Goal: Information Seeking & Learning: Learn about a topic

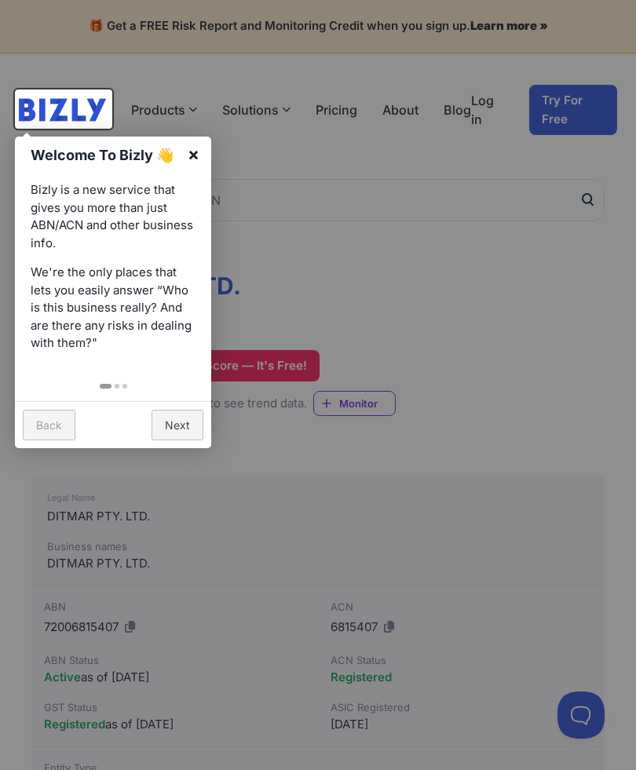
click at [180, 151] on link "×" at bounding box center [193, 154] width 35 height 35
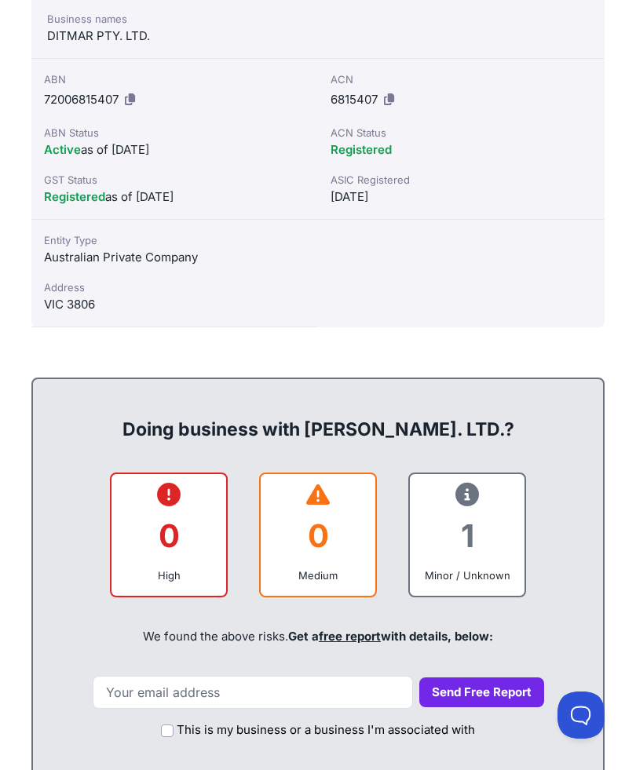
scroll to position [536, 0]
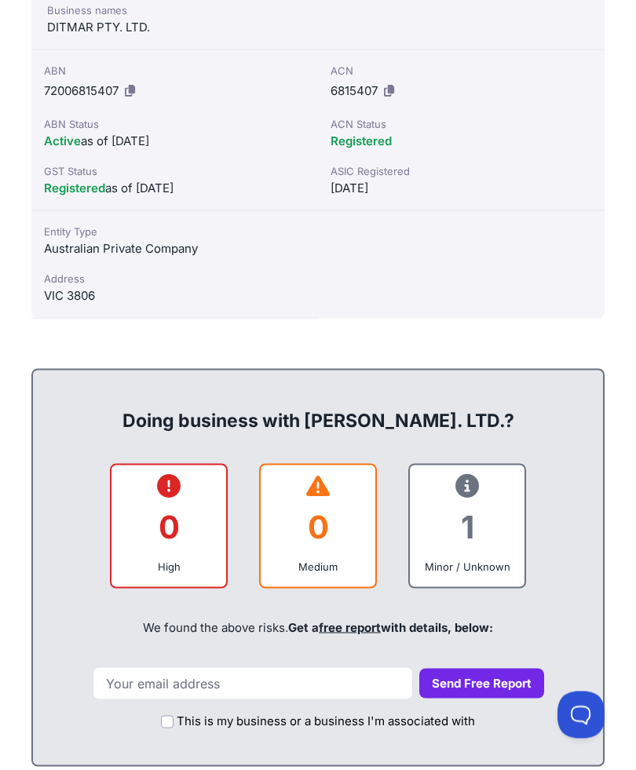
click at [192, 539] on div "0" at bounding box center [168, 527] width 89 height 64
click at [156, 528] on div "0" at bounding box center [168, 527] width 89 height 64
click at [139, 501] on div "0" at bounding box center [168, 527] width 89 height 64
click at [159, 512] on div "0" at bounding box center [168, 527] width 89 height 64
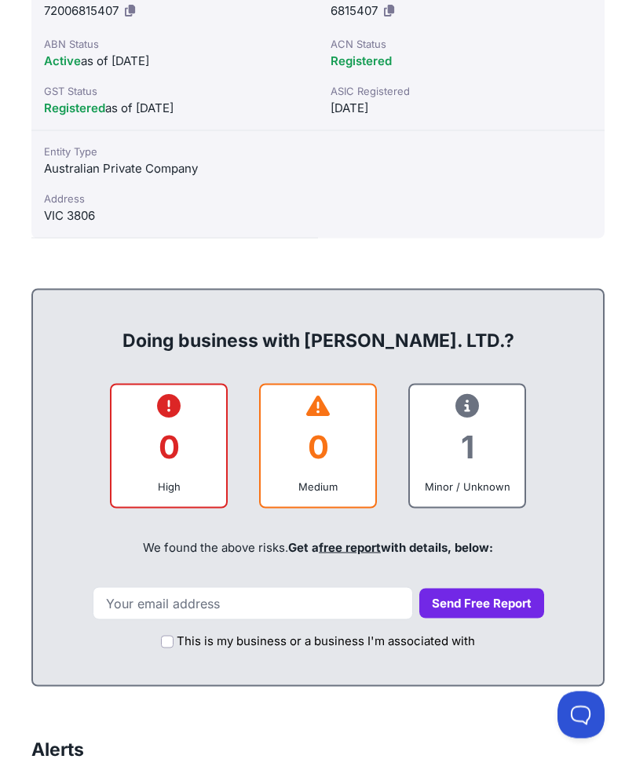
scroll to position [617, 0]
click at [476, 457] on div "1" at bounding box center [466, 446] width 89 height 64
click at [489, 433] on div "1" at bounding box center [466, 446] width 89 height 64
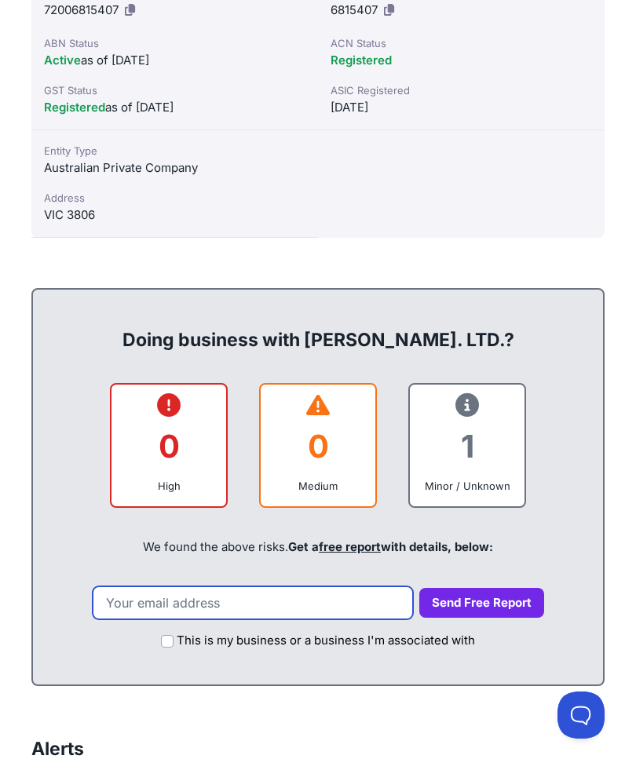
click at [295, 597] on input "email" at bounding box center [253, 602] width 320 height 33
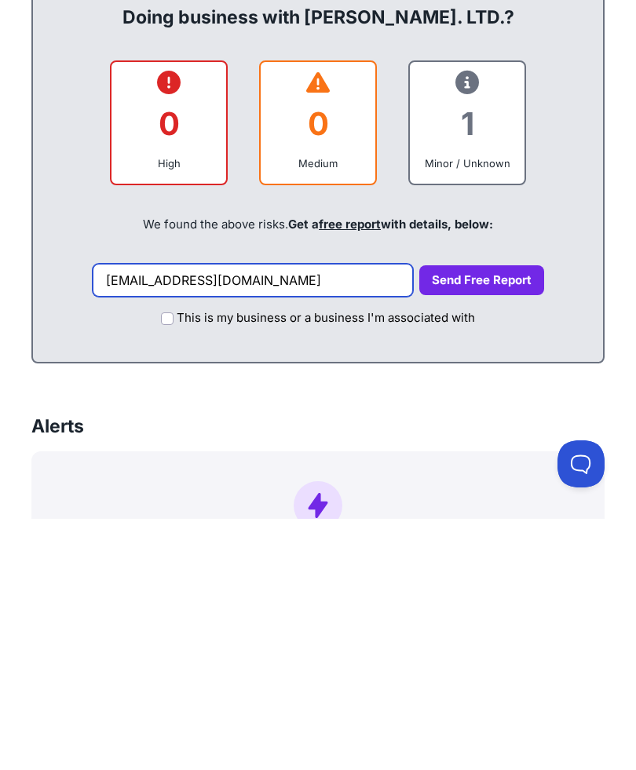
type input "[EMAIL_ADDRESS][DOMAIN_NAME]"
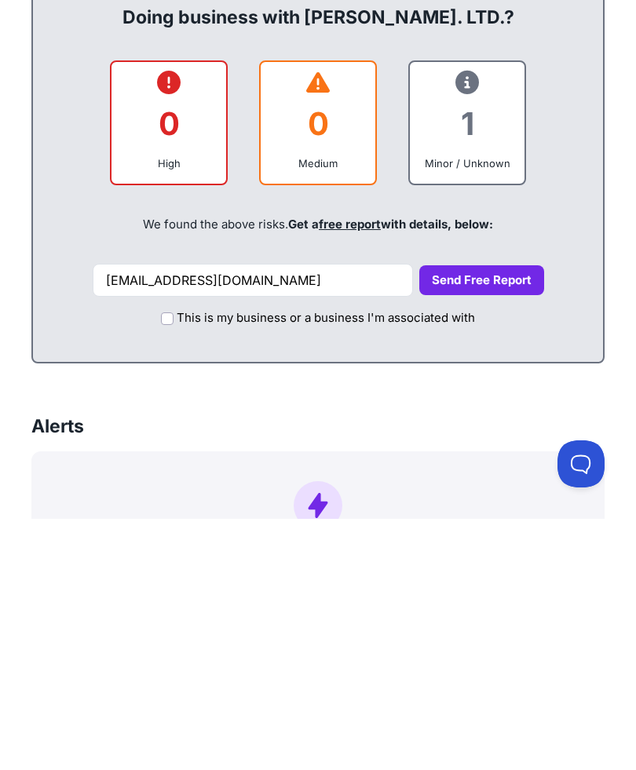
click at [162, 563] on input "This is my business or a business I'm associated with" at bounding box center [167, 569] width 13 height 13
checkbox input "true"
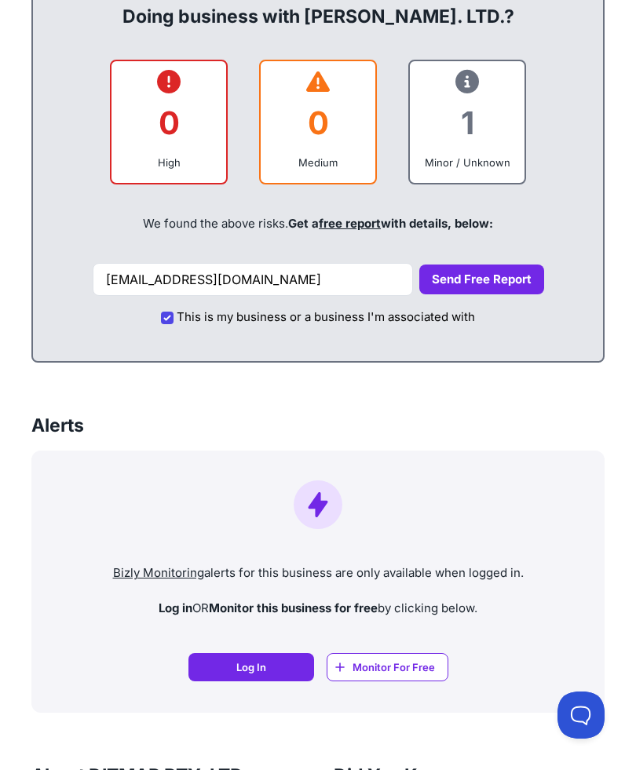
click at [479, 266] on button "Send Free Report" at bounding box center [481, 279] width 125 height 31
click at [454, 268] on button "Send Free Report" at bounding box center [481, 279] width 125 height 31
click at [498, 271] on button "Send Free Report" at bounding box center [481, 279] width 125 height 31
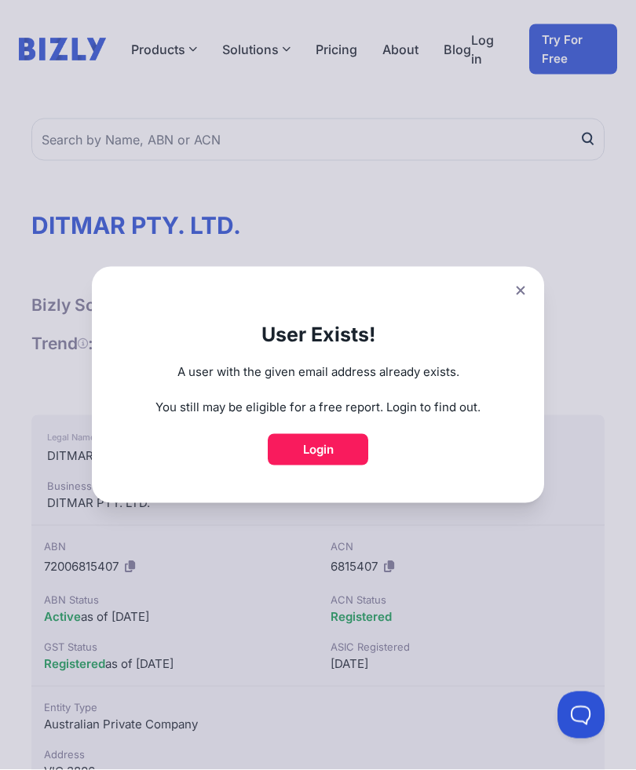
scroll to position [0, 0]
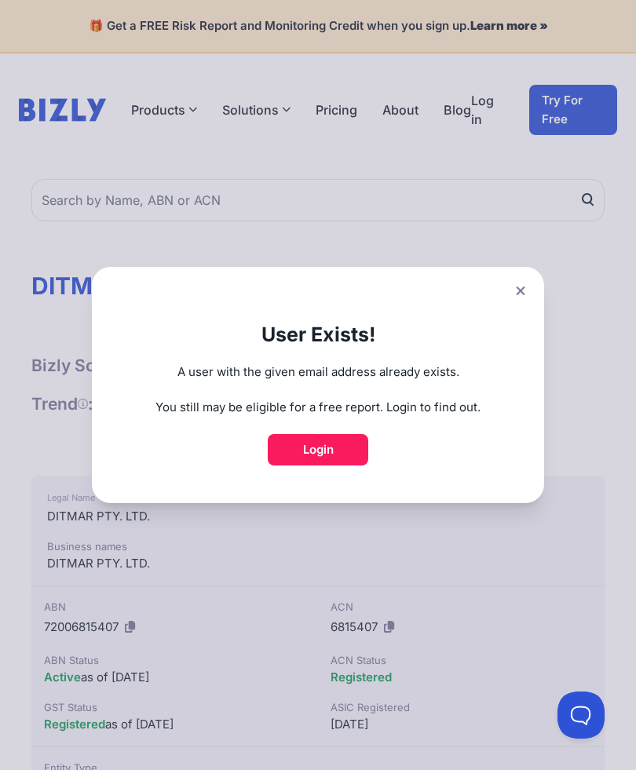
click at [518, 301] on button at bounding box center [520, 290] width 22 height 23
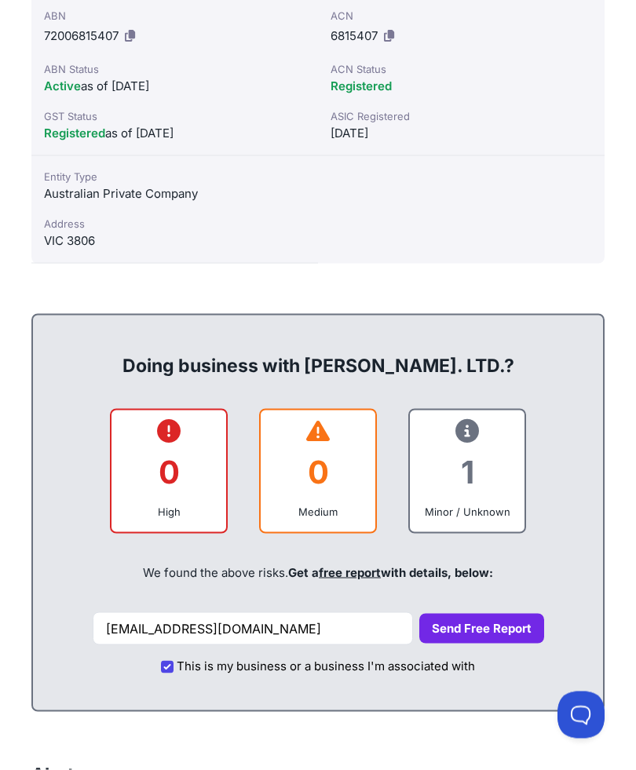
scroll to position [596, 0]
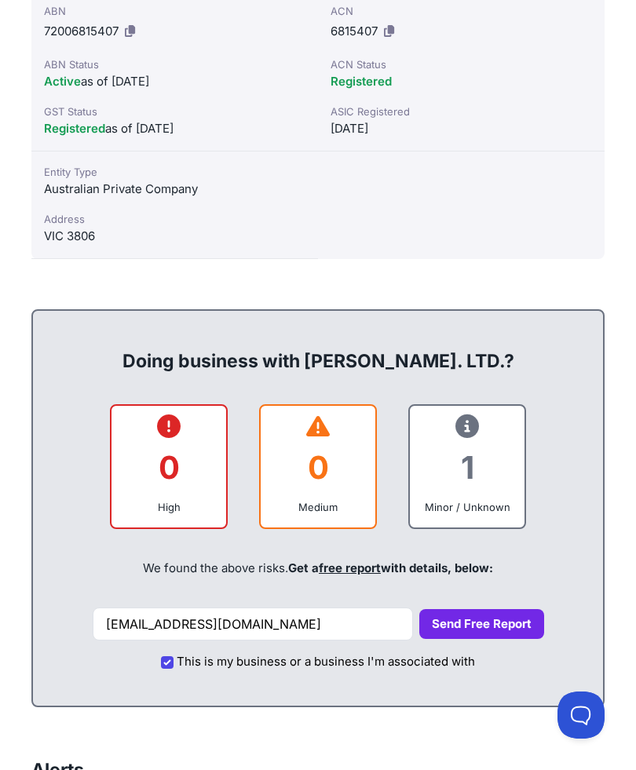
click at [476, 615] on button "Send Free Report" at bounding box center [481, 624] width 125 height 31
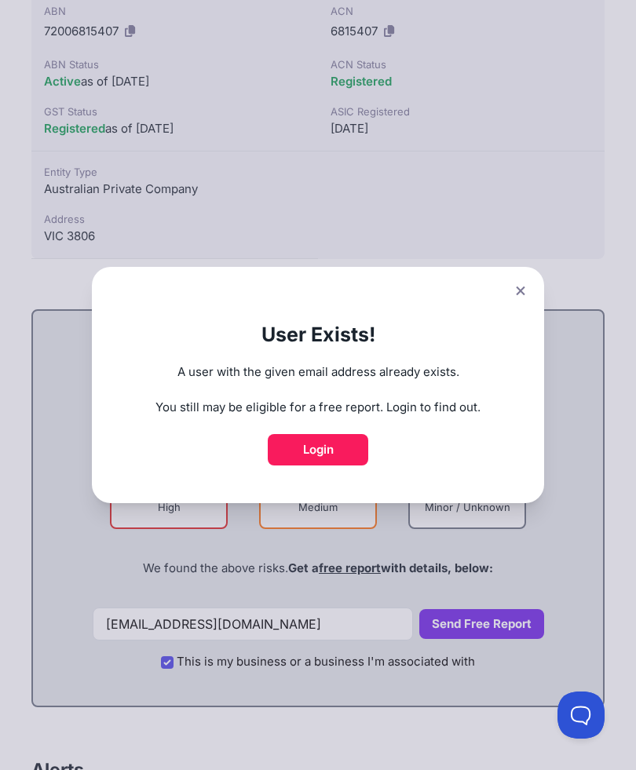
click at [298, 627] on div "User Exists! A user with the given email address already exists. You still may …" at bounding box center [318, 385] width 636 height 770
click at [523, 296] on icon at bounding box center [520, 291] width 9 height 10
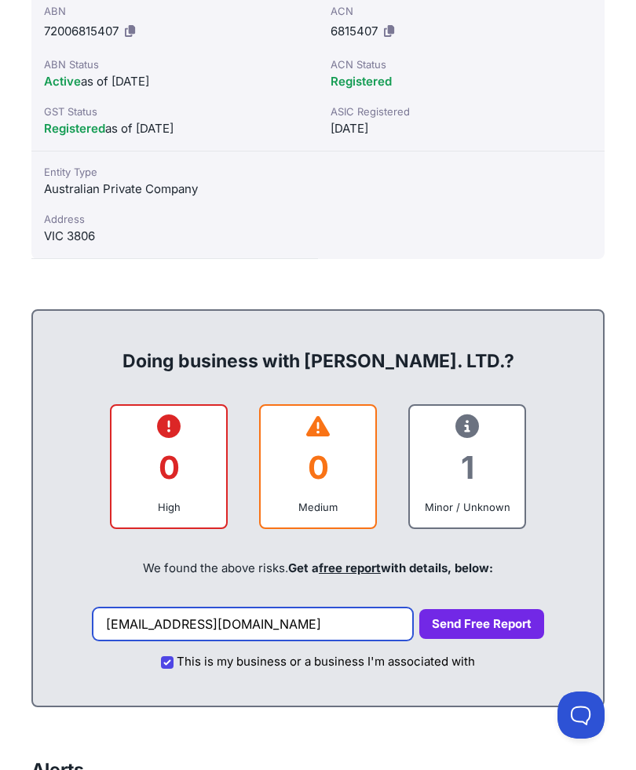
click at [279, 620] on input "crevice7@outlook.com" at bounding box center [253, 623] width 320 height 33
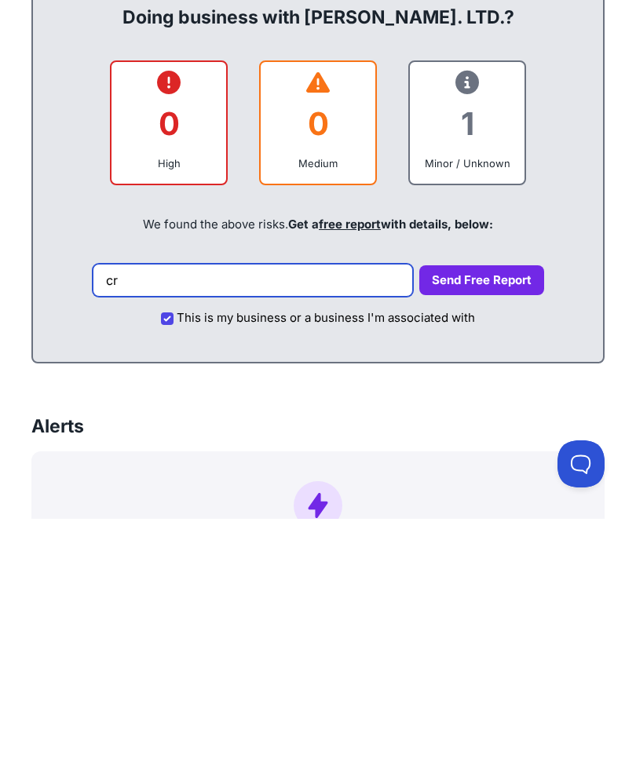
type input "c"
type input "azlop1@hotmail.com"
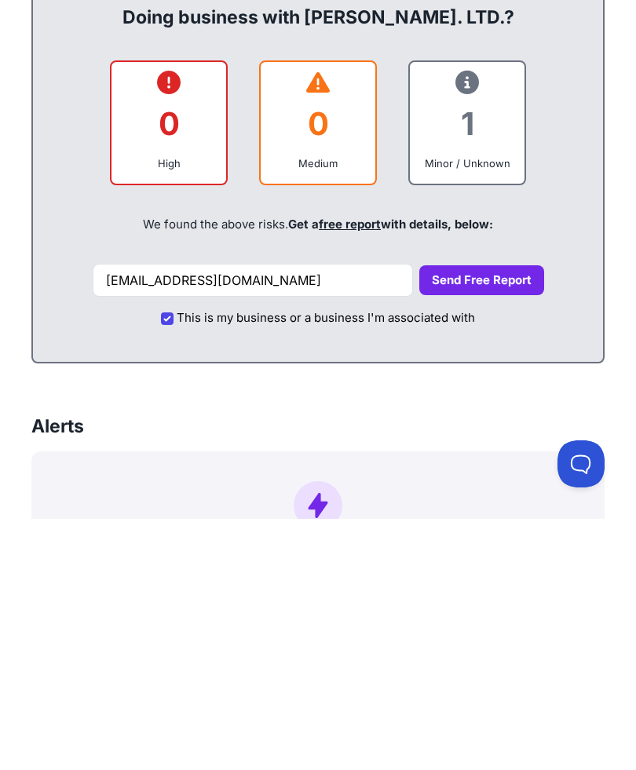
click at [483, 516] on button "Send Free Report" at bounding box center [481, 531] width 125 height 31
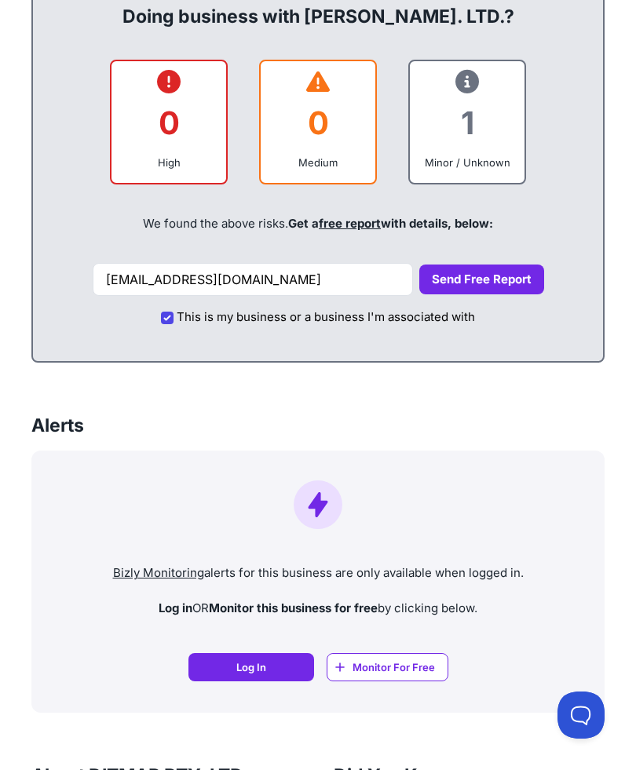
click at [501, 267] on button "Send Free Report" at bounding box center [481, 279] width 125 height 31
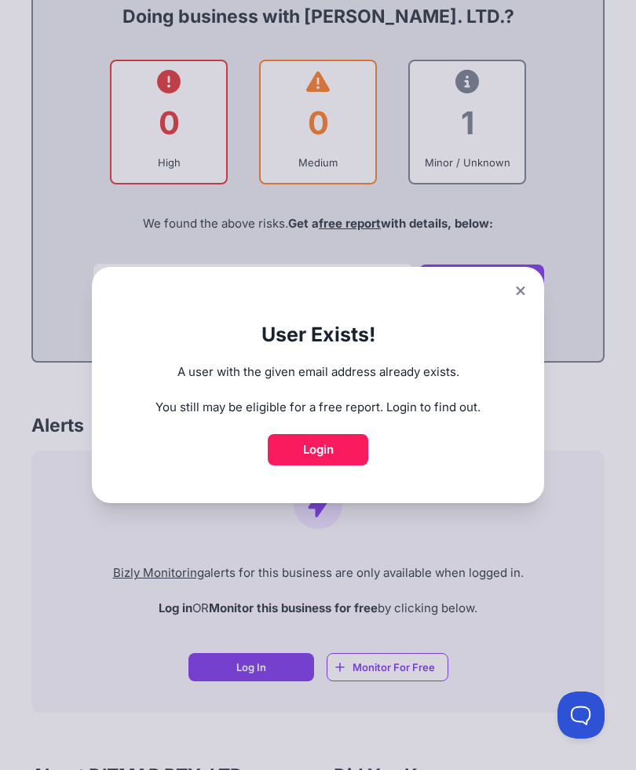
click at [337, 465] on link "Login" at bounding box center [318, 449] width 100 height 31
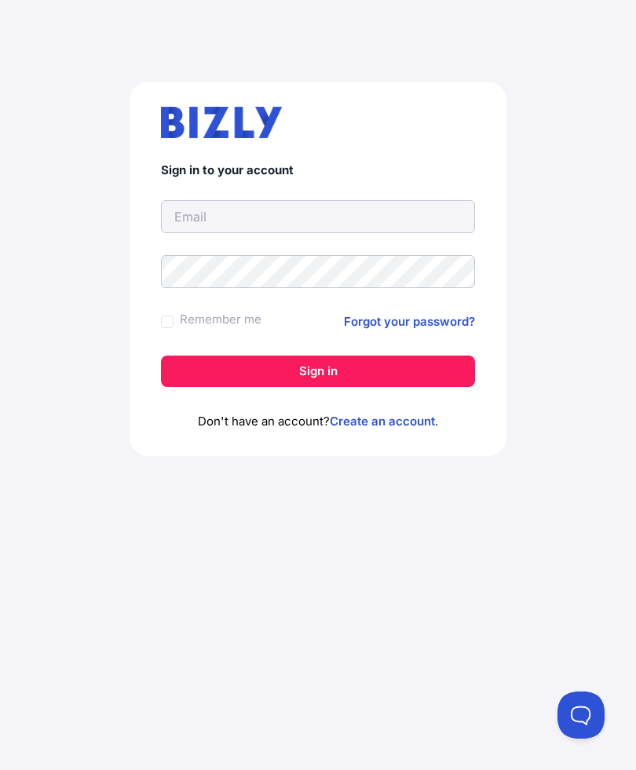
click at [447, 315] on link "Forgot your password?" at bounding box center [409, 321] width 131 height 19
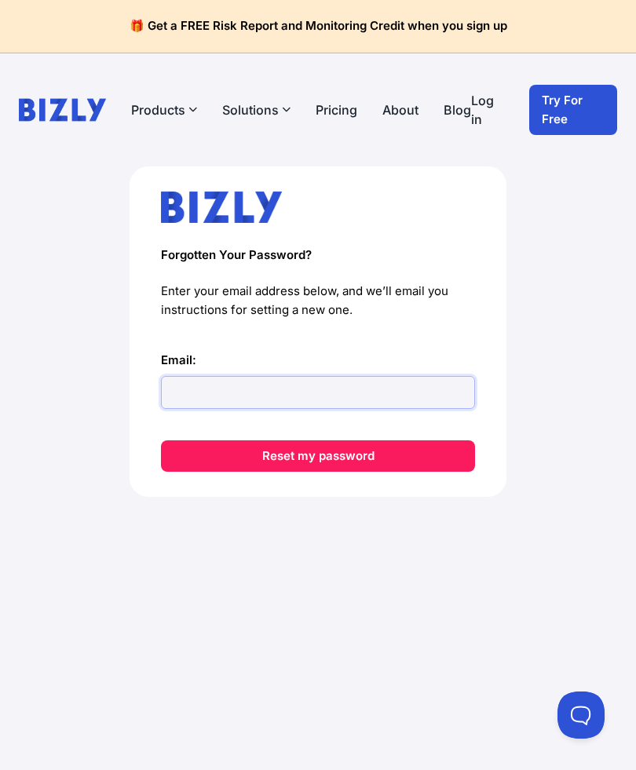
click at [343, 387] on input "Email:" at bounding box center [318, 392] width 314 height 33
type input "[EMAIL_ADDRESS][DOMAIN_NAME]"
click at [398, 461] on button "Reset my password" at bounding box center [318, 455] width 314 height 31
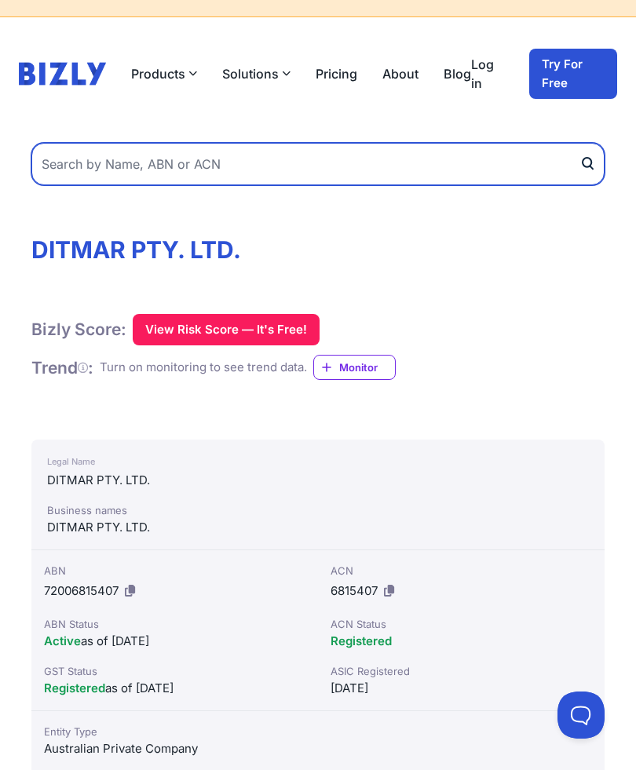
click at [308, 175] on input "text" at bounding box center [317, 164] width 573 height 42
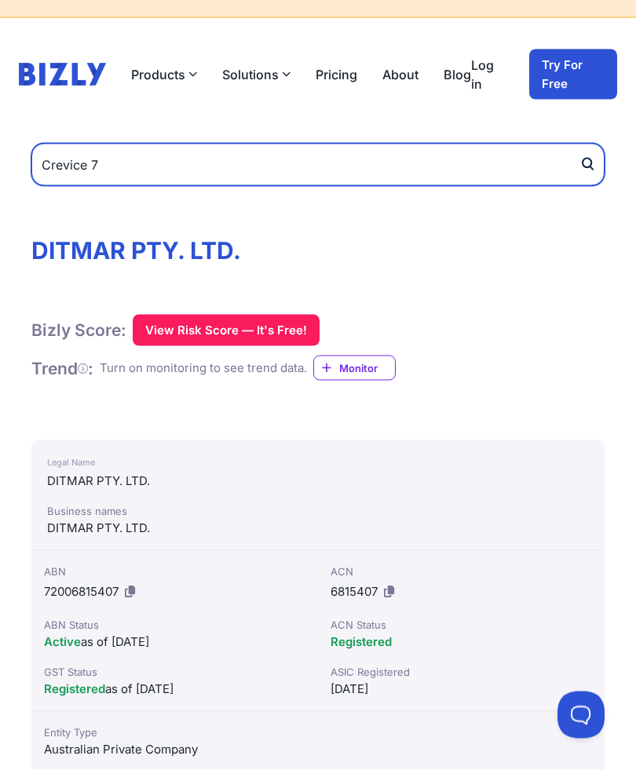
type input "Crevice 7"
click at [592, 163] on button "submit" at bounding box center [591, 165] width 25 height 42
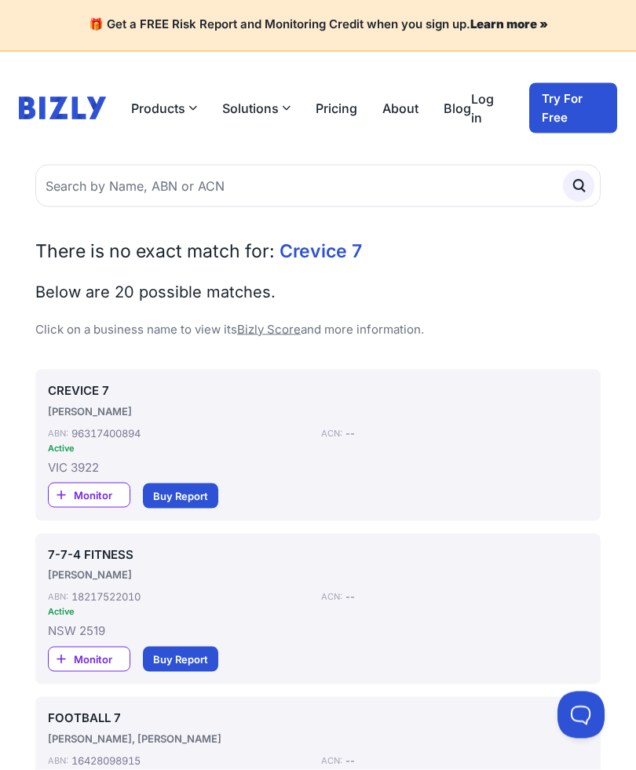
scroll to position [2, 0]
click at [75, 405] on div "[PERSON_NAME]" at bounding box center [318, 411] width 540 height 16
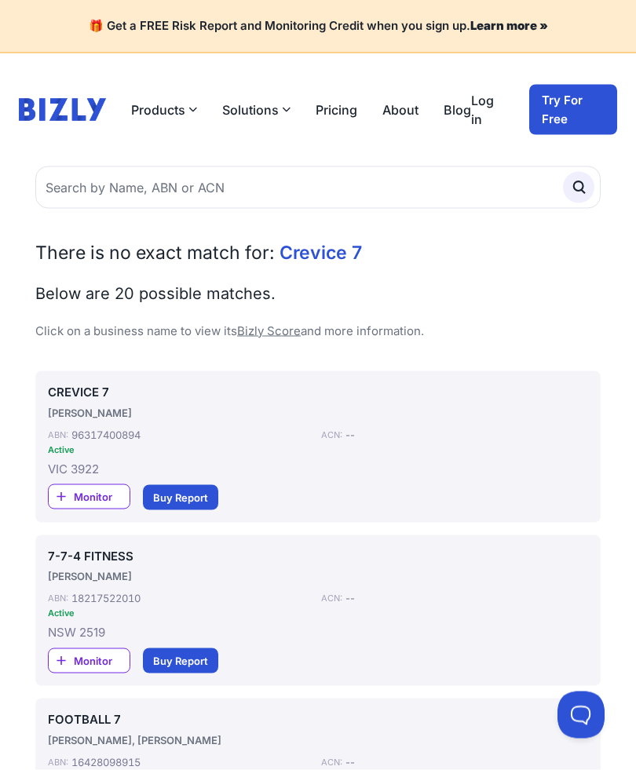
scroll to position [0, 0]
click at [62, 388] on link "CREVICE 7" at bounding box center [318, 393] width 540 height 18
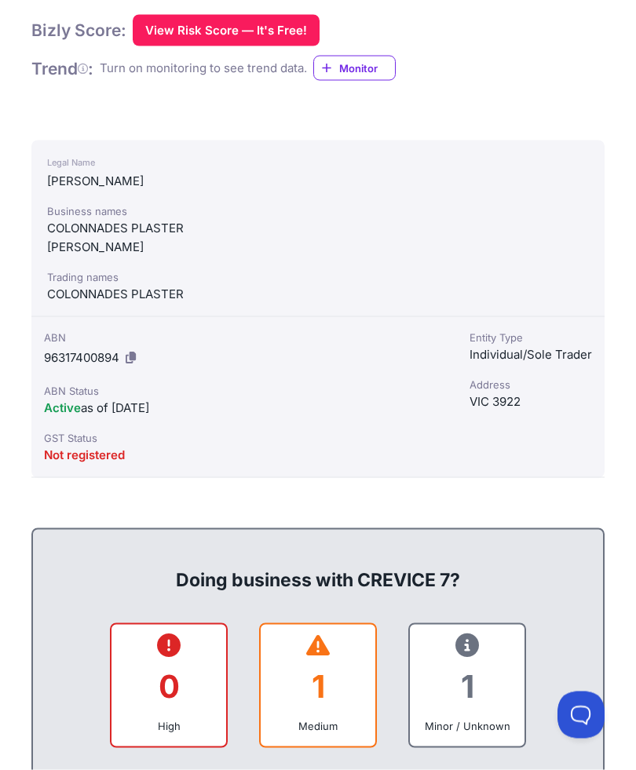
scroll to position [336, 0]
click at [277, 22] on button "View Risk Score — It's Free!" at bounding box center [226, 29] width 187 height 31
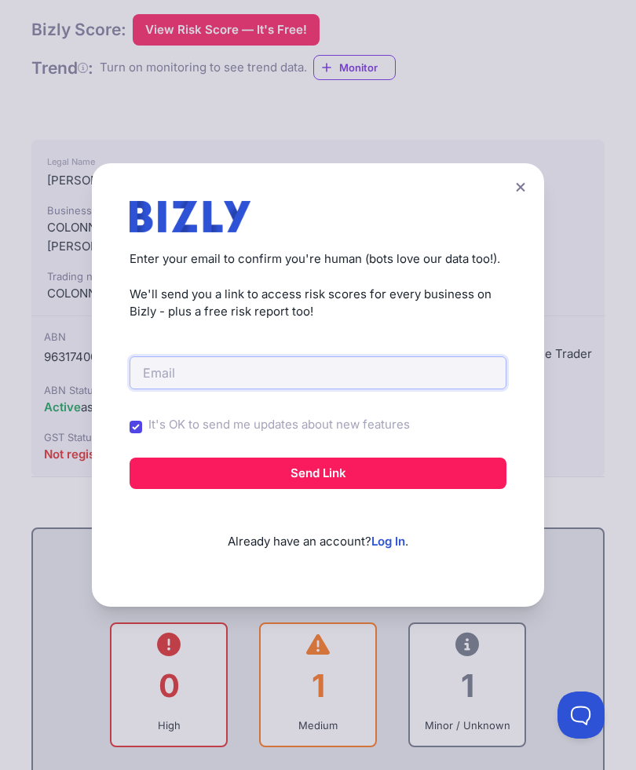
click at [354, 386] on input "email" at bounding box center [317, 372] width 377 height 33
type input "crevice7@outlook.com"
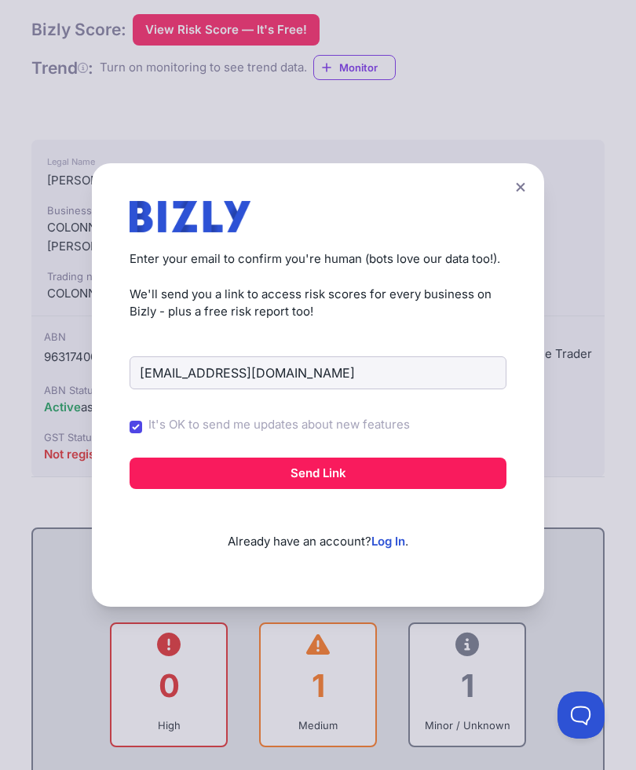
click at [427, 488] on button "Send Link" at bounding box center [317, 473] width 377 height 31
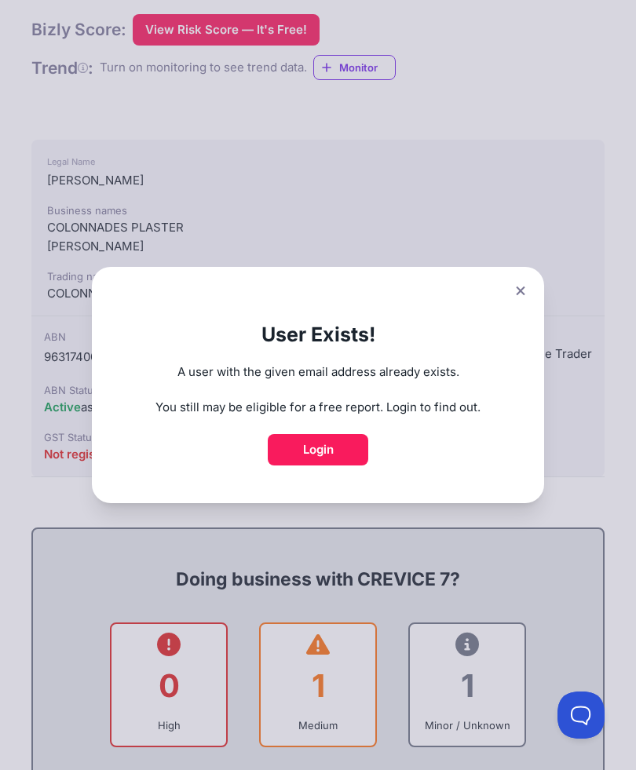
click at [509, 302] on button at bounding box center [520, 290] width 22 height 23
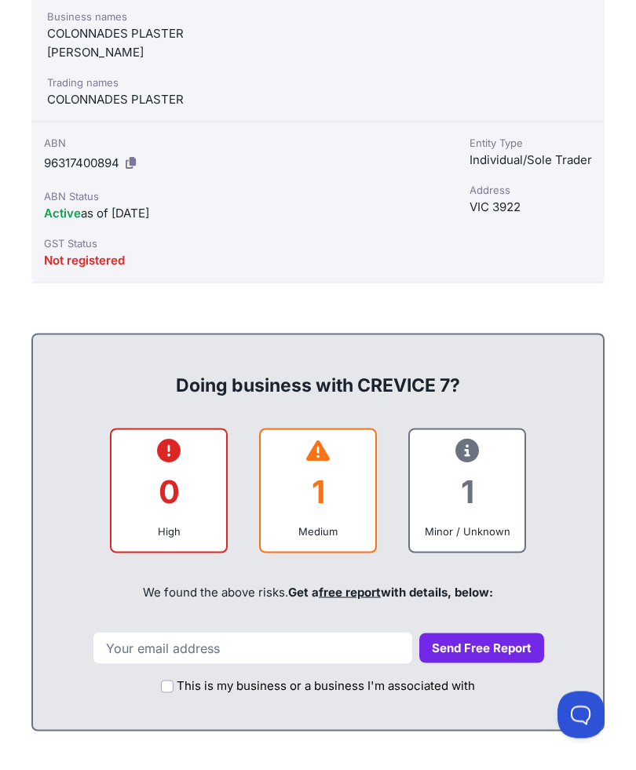
scroll to position [528, 0]
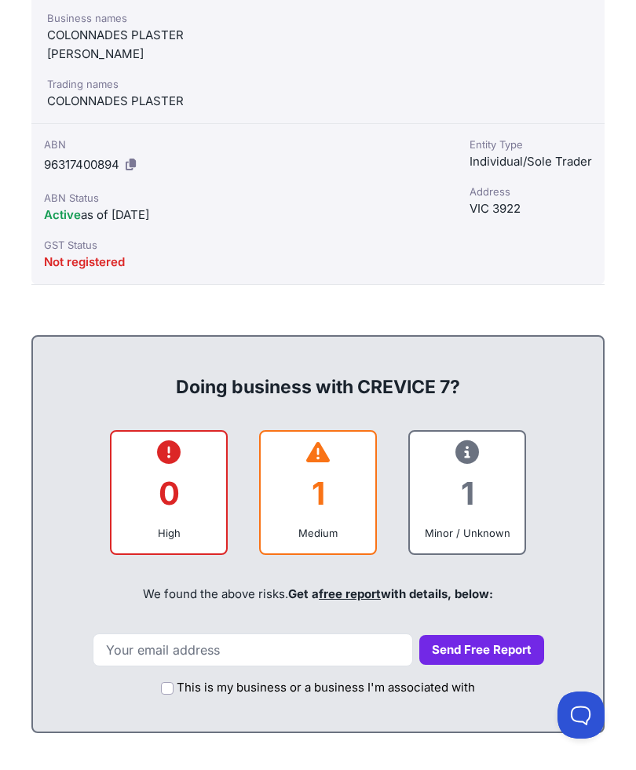
click at [328, 487] on div "1" at bounding box center [317, 493] width 89 height 64
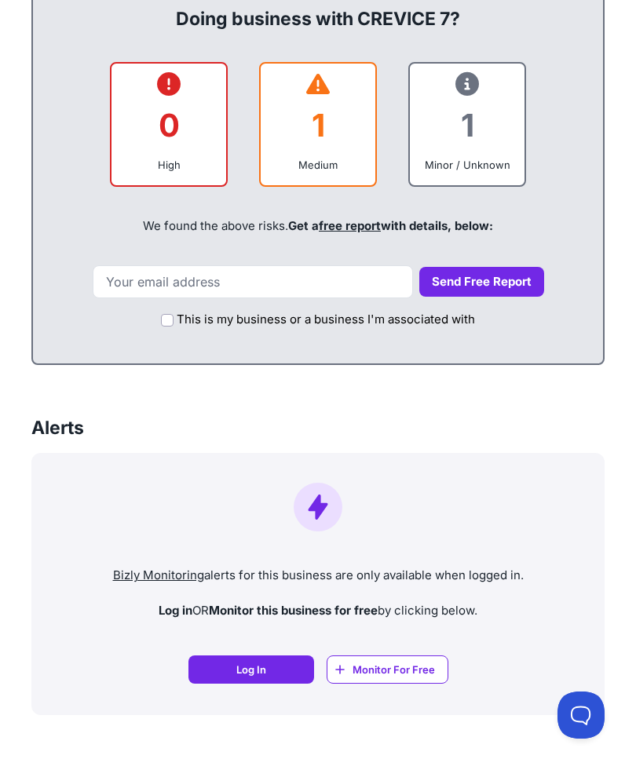
scroll to position [892, 0]
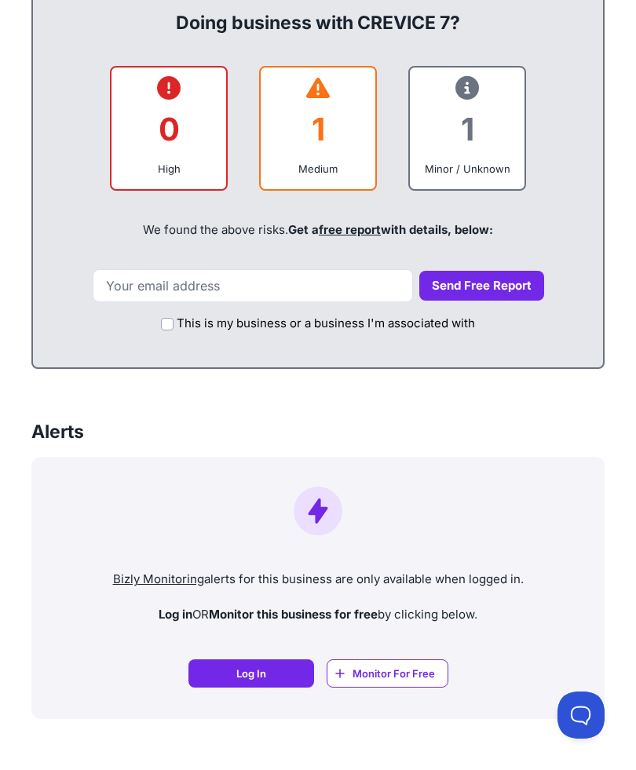
click at [370, 222] on link "free report" at bounding box center [350, 229] width 62 height 15
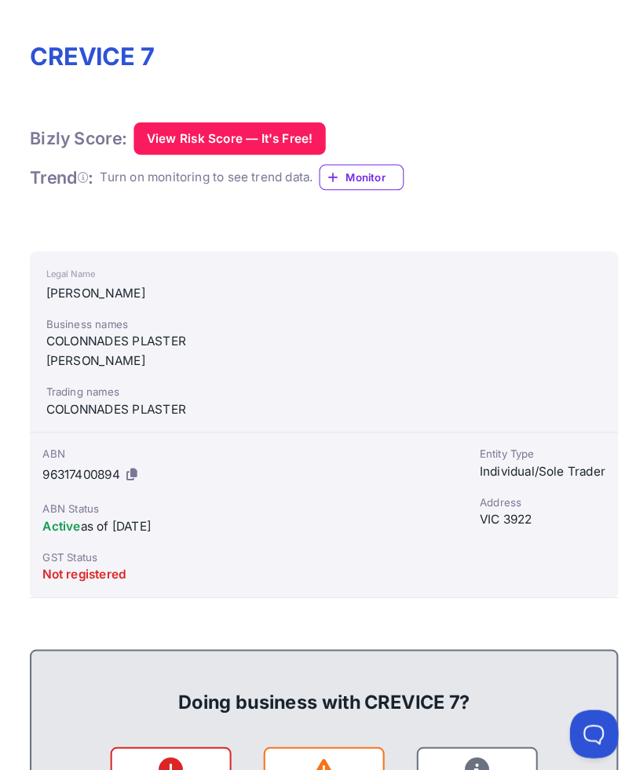
scroll to position [229, 0]
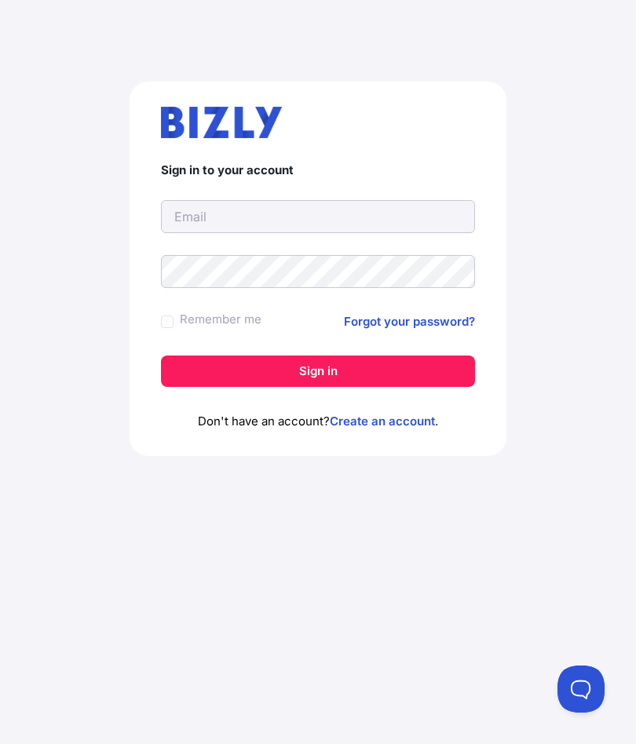
click at [311, 219] on input "text" at bounding box center [318, 216] width 314 height 33
type input "crevice7@outlook.com"
click at [431, 317] on link "Forgot your password?" at bounding box center [409, 321] width 131 height 19
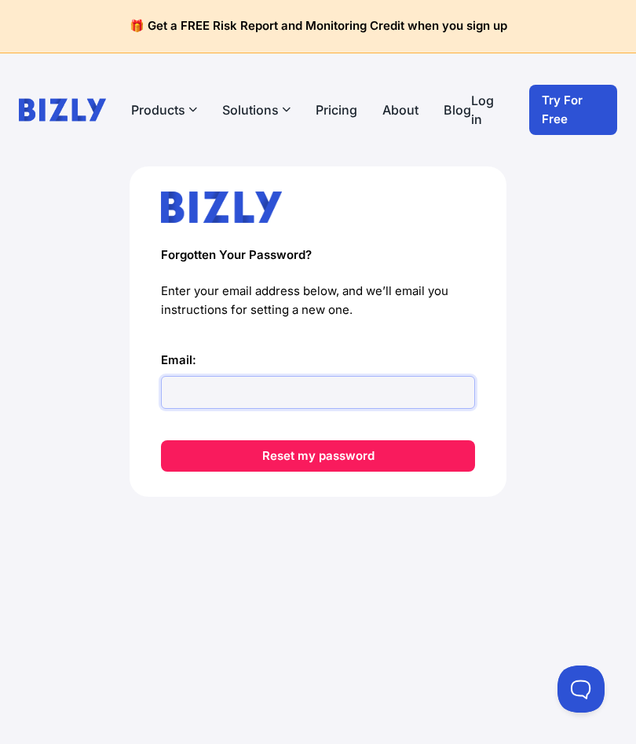
click at [408, 391] on input "Email:" at bounding box center [318, 392] width 314 height 33
type input "[EMAIL_ADDRESS][DOMAIN_NAME]"
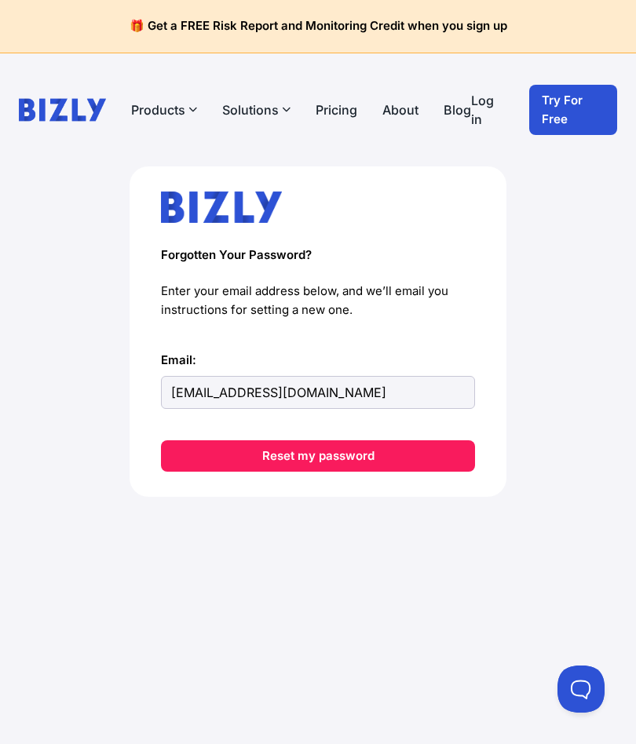
click at [392, 454] on button "Reset my password" at bounding box center [318, 455] width 314 height 31
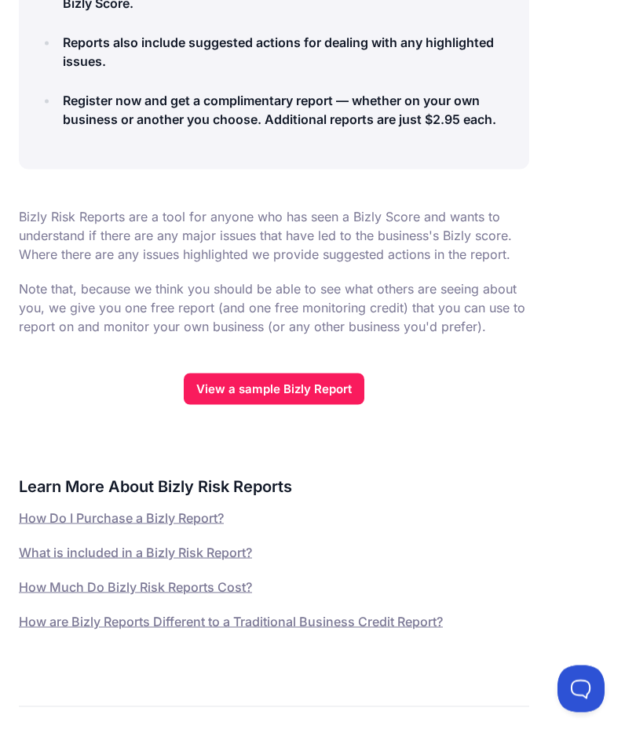
scroll to position [409, 0]
click at [326, 379] on link "View a sample Bizly Report" at bounding box center [274, 388] width 180 height 31
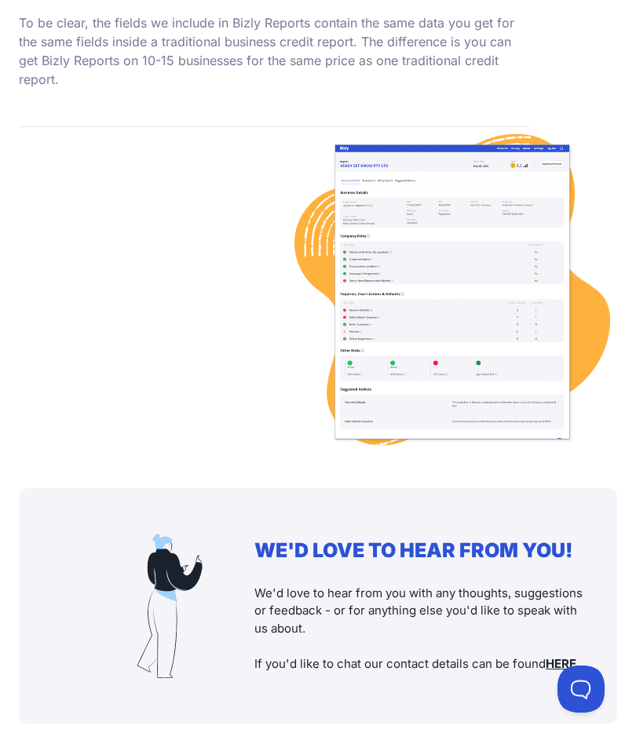
scroll to position [2988, 0]
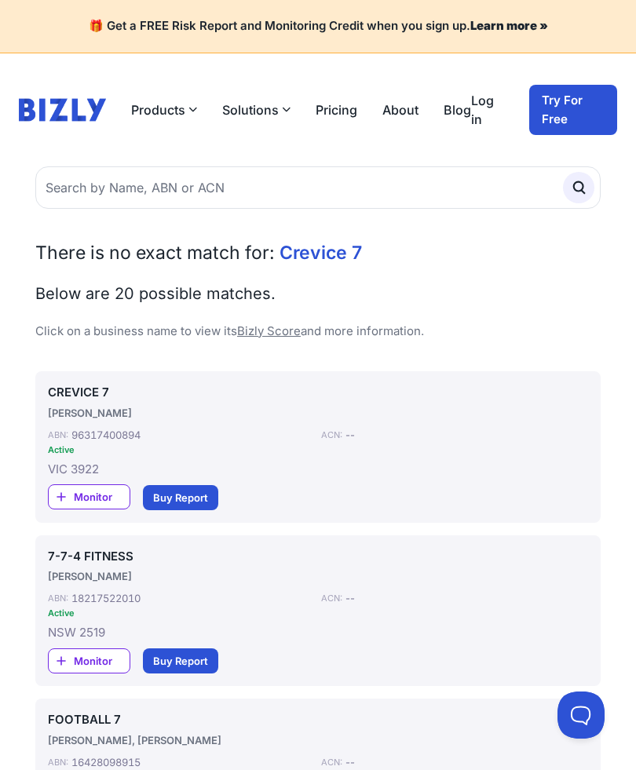
click at [104, 409] on div "POLLOCK, CRAIG" at bounding box center [318, 413] width 540 height 16
click at [86, 494] on span "Monitor" at bounding box center [102, 497] width 56 height 16
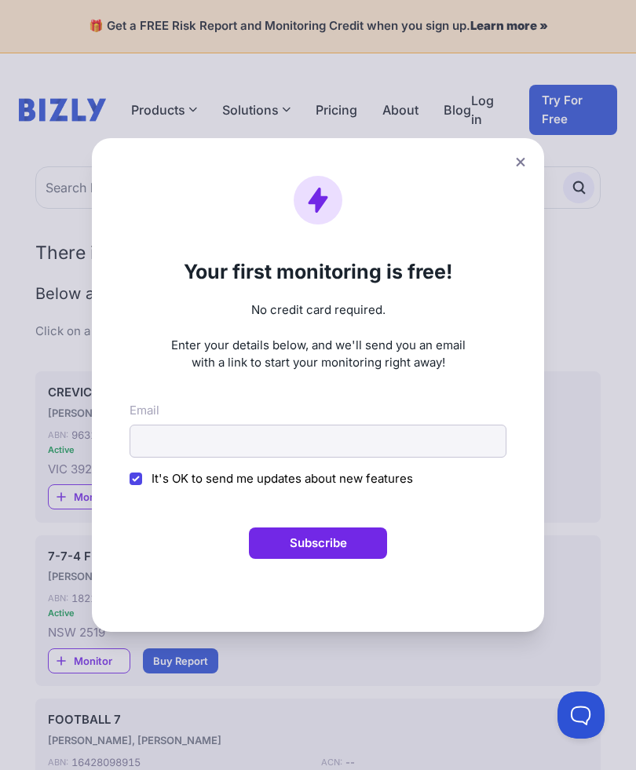
click at [519, 167] on icon at bounding box center [520, 162] width 9 height 10
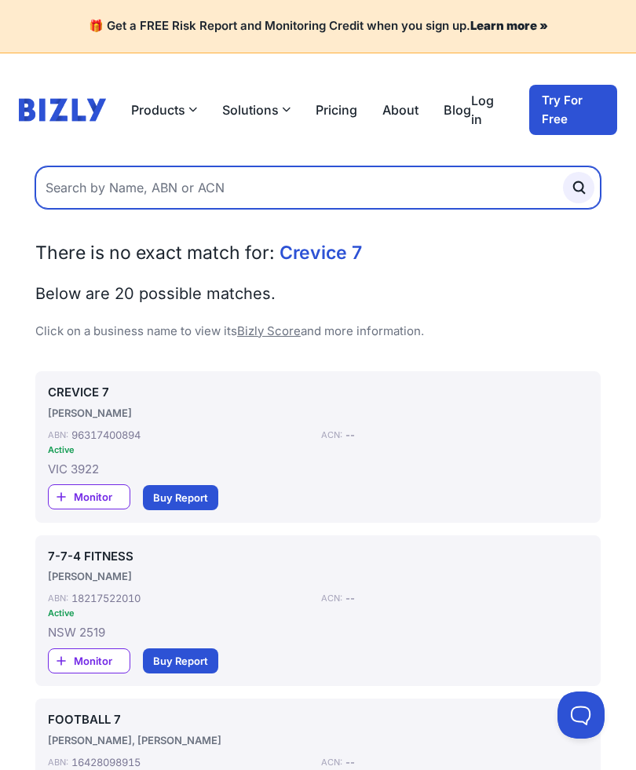
click at [283, 189] on input "text" at bounding box center [317, 187] width 565 height 42
type input "9631)400894"
click at [578, 187] on button "submit" at bounding box center [578, 187] width 31 height 31
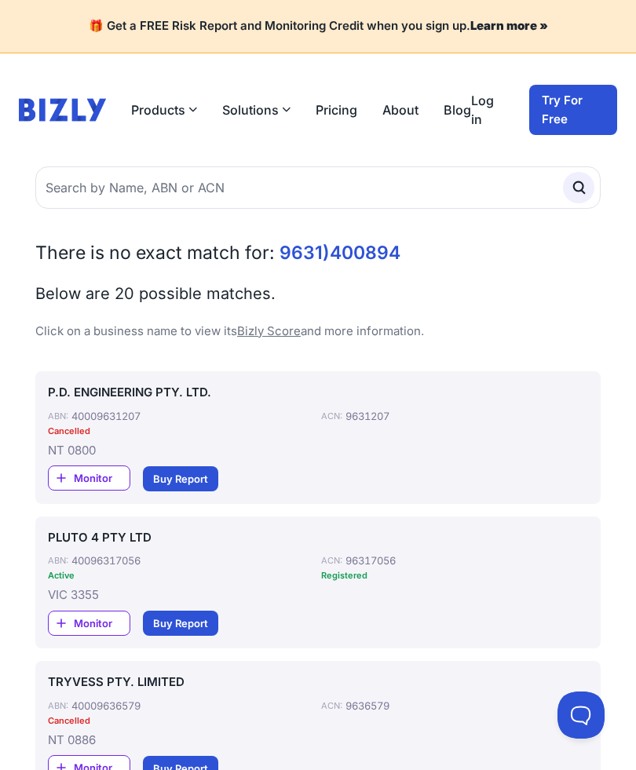
click at [319, 256] on span "9631)400894" at bounding box center [339, 253] width 121 height 22
click at [325, 254] on span "9631)400894" at bounding box center [339, 253] width 121 height 22
click at [414, 261] on h2 "There is no exact match for: 9631)400894" at bounding box center [317, 252] width 565 height 25
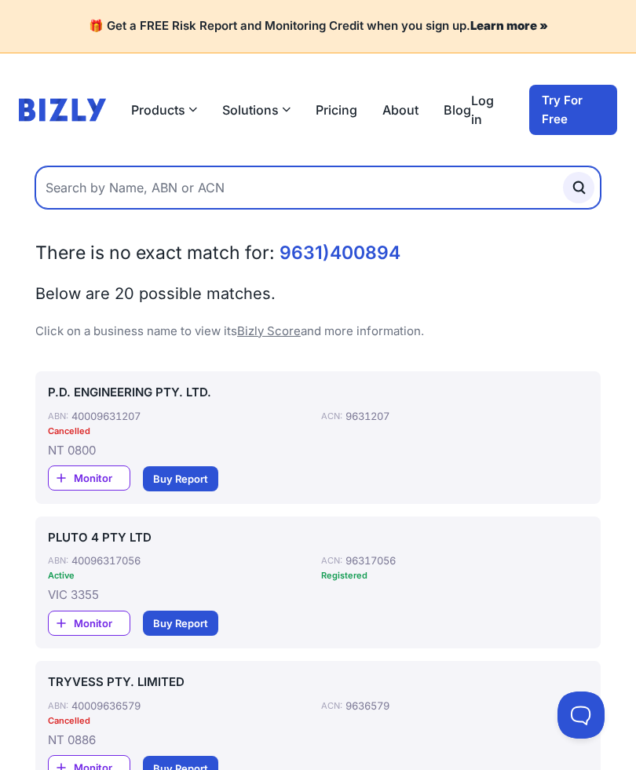
click at [302, 195] on input "text" at bounding box center [317, 187] width 565 height 42
type input "96317400894"
click at [578, 187] on button "submit" at bounding box center [578, 187] width 31 height 31
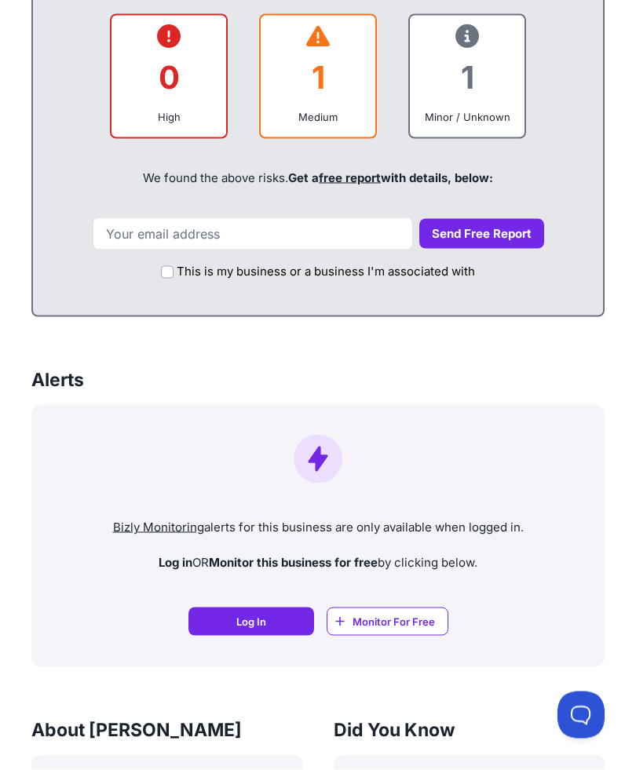
scroll to position [945, 0]
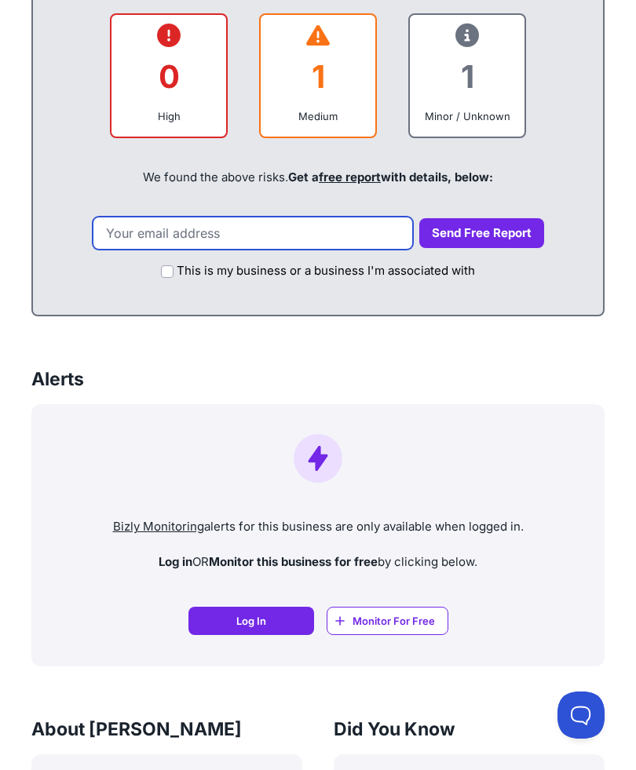
click at [281, 235] on input "email" at bounding box center [253, 233] width 320 height 33
type input "[EMAIL_ADDRESS][DOMAIN_NAME]"
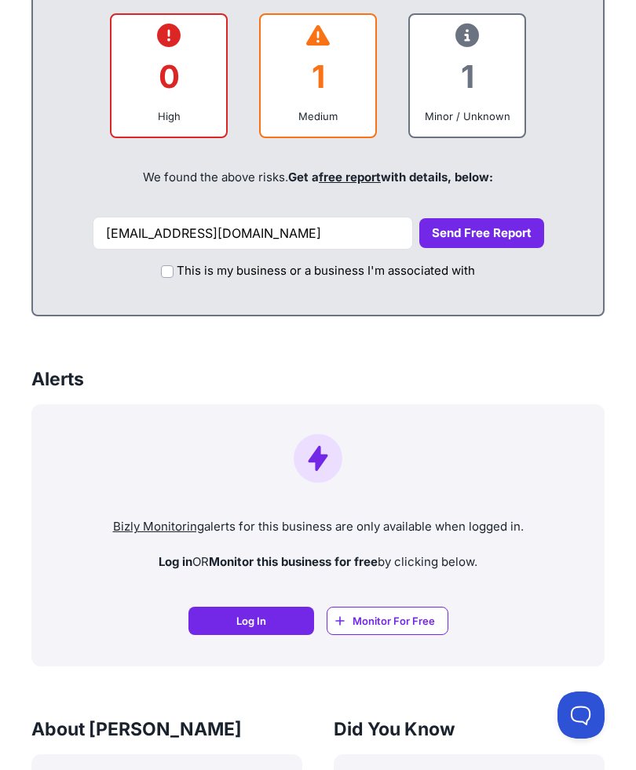
click at [483, 235] on button "Send Free Report" at bounding box center [481, 233] width 125 height 31
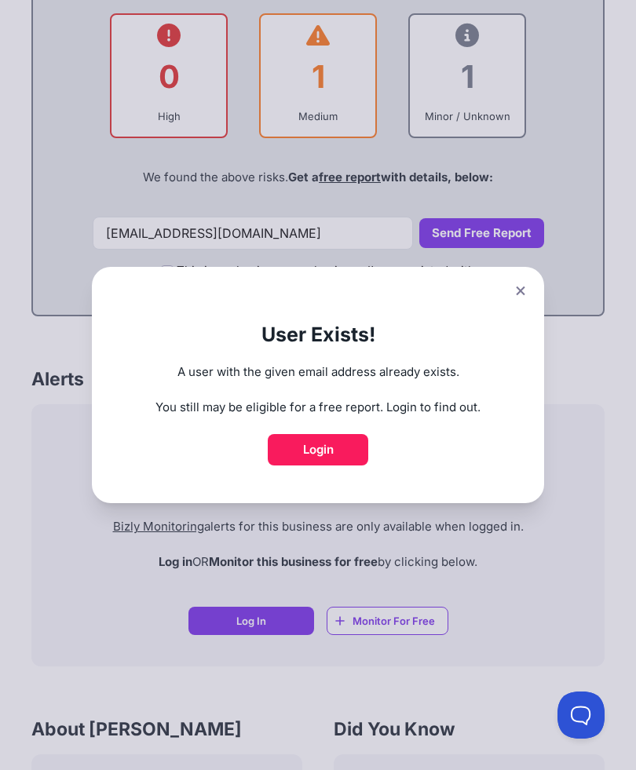
click at [524, 302] on button at bounding box center [520, 290] width 22 height 23
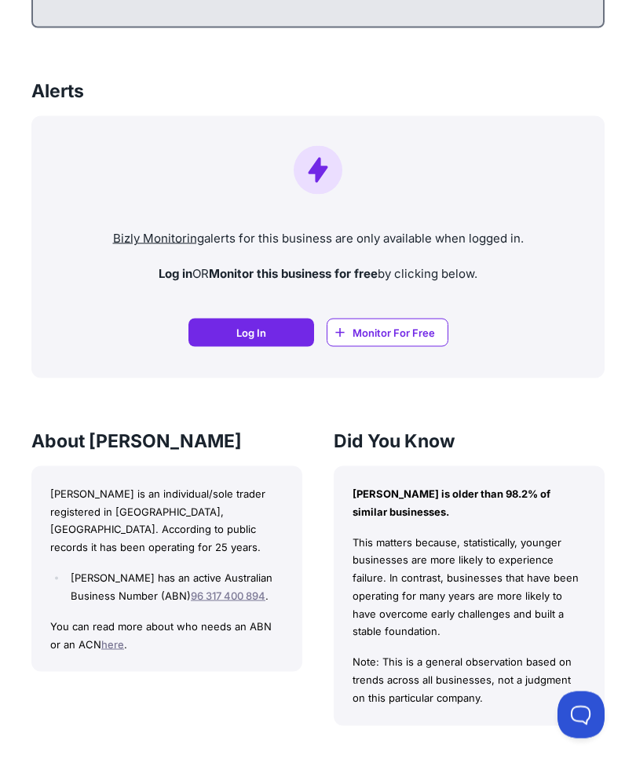
scroll to position [1233, 0]
click at [261, 308] on div "Bizly Monitoring alerts for this business are only available when logged in. Lo…" at bounding box center [317, 247] width 573 height 262
click at [271, 333] on link "Log In Log In" at bounding box center [251, 333] width 126 height 28
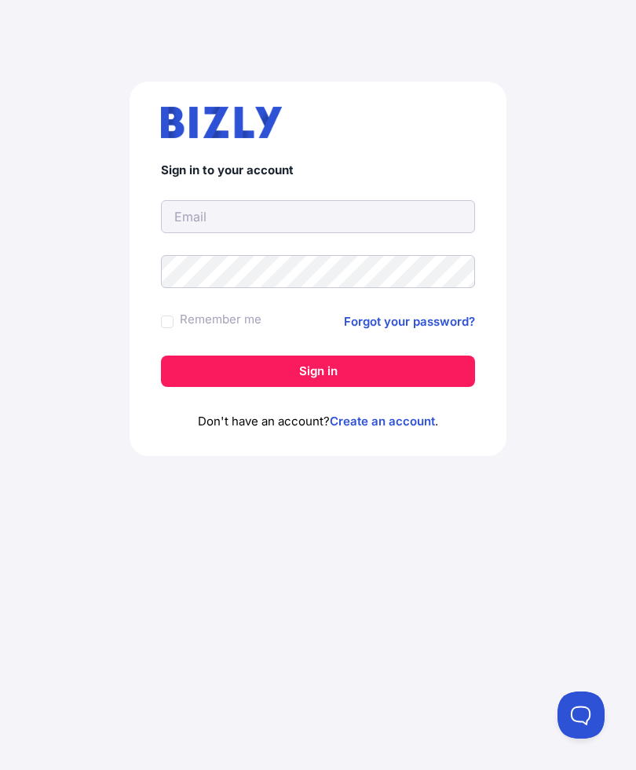
click at [335, 228] on input "text" at bounding box center [318, 216] width 314 height 33
type input "[EMAIL_ADDRESS][DOMAIN_NAME]"
click at [427, 322] on link "Forgot your password?" at bounding box center [409, 321] width 131 height 19
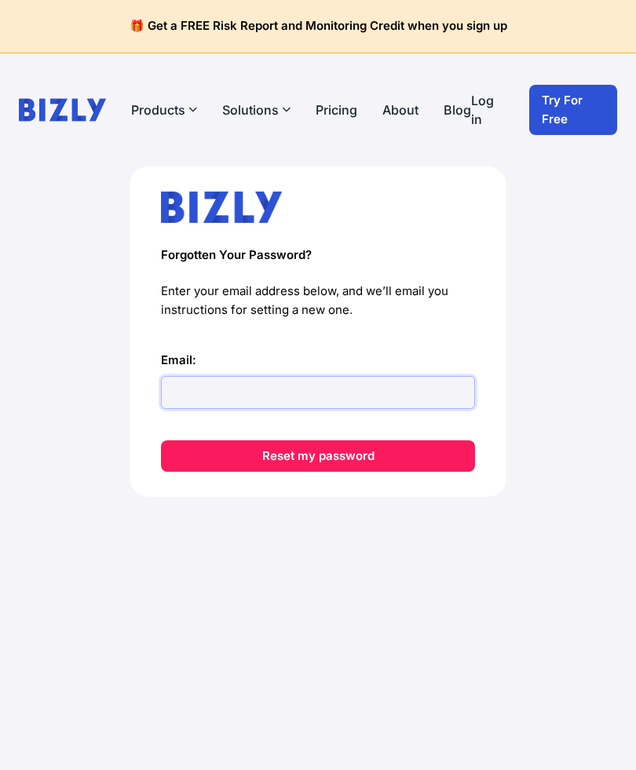
click at [304, 407] on input "Email:" at bounding box center [318, 392] width 314 height 33
type input "[EMAIL_ADDRESS][DOMAIN_NAME]"
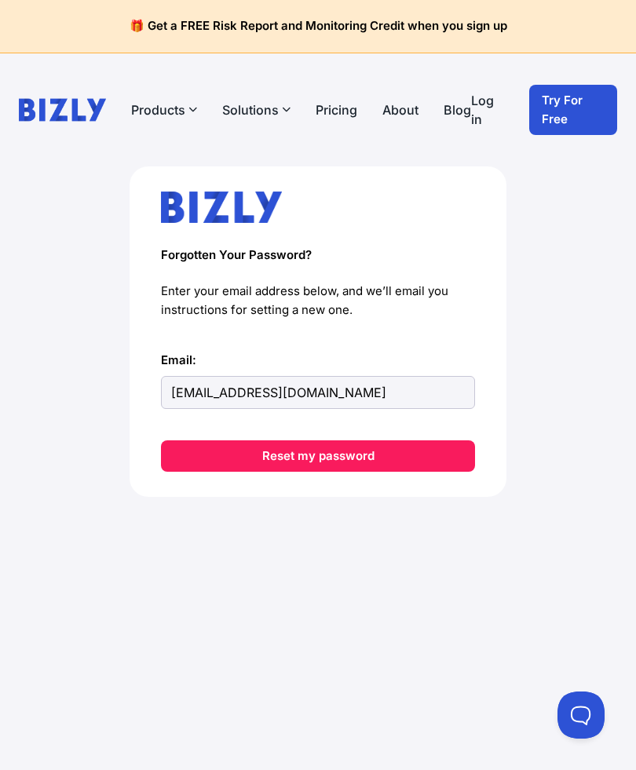
click at [392, 454] on button "Reset my password" at bounding box center [318, 455] width 314 height 31
click at [86, 111] on img at bounding box center [62, 109] width 87 height 31
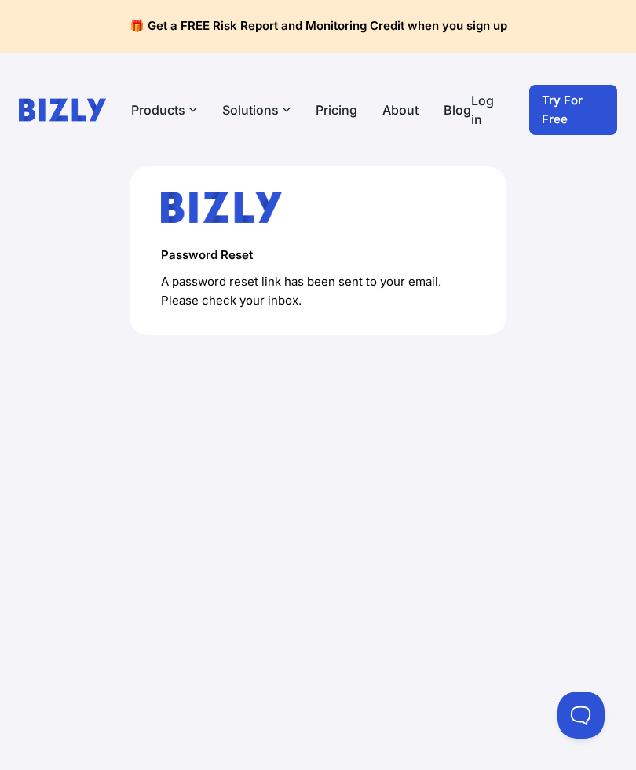
click at [149, 115] on button "Products" at bounding box center [164, 109] width 66 height 19
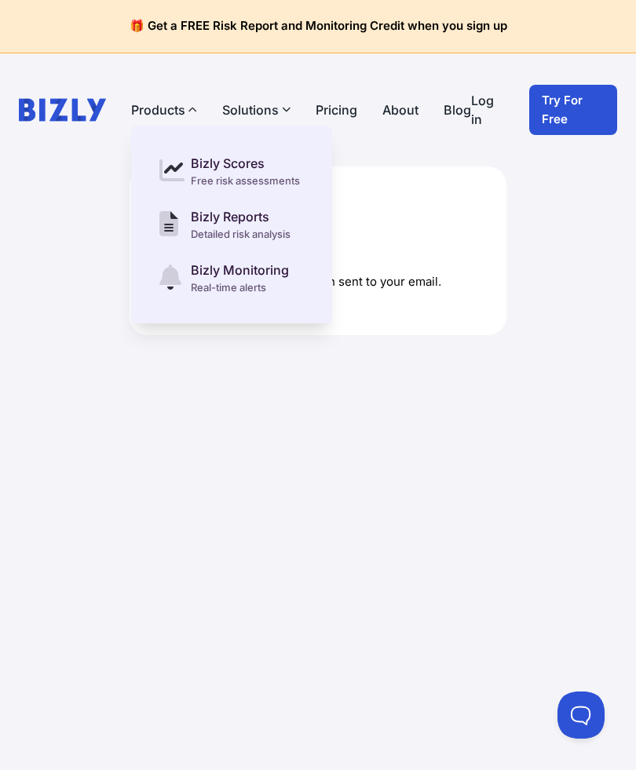
click at [240, 115] on button "Solutions" at bounding box center [256, 109] width 68 height 19
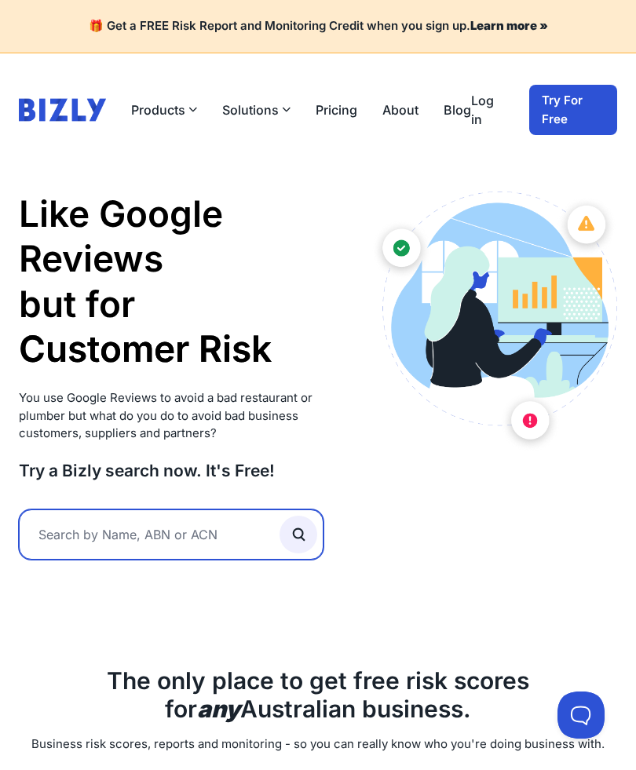
click at [237, 560] on input "text" at bounding box center [171, 534] width 304 height 50
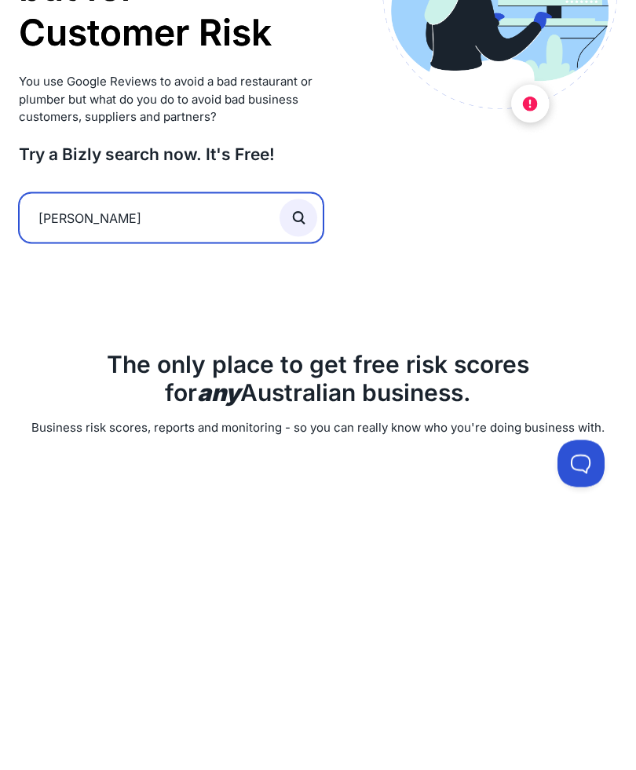
type input "[PERSON_NAME]"
click at [298, 450] on button "submit" at bounding box center [298, 469] width 38 height 38
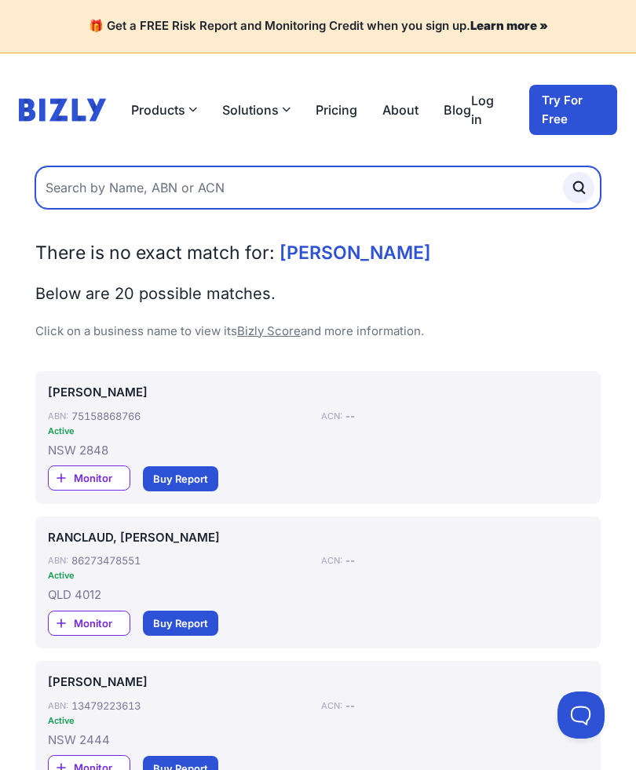
click at [261, 192] on input "text" at bounding box center [317, 187] width 565 height 42
type input "[PERSON_NAME]"
click at [578, 187] on button "submit" at bounding box center [578, 187] width 31 height 31
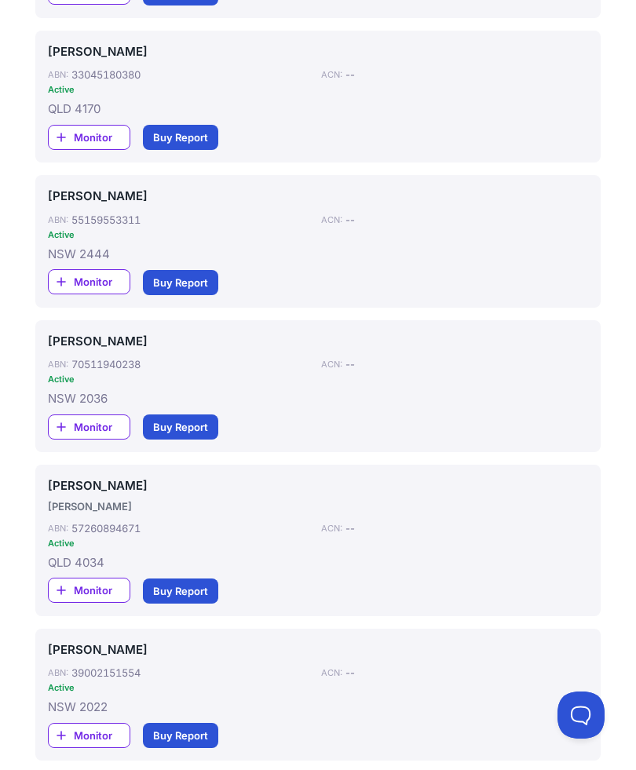
scroll to position [1033, 0]
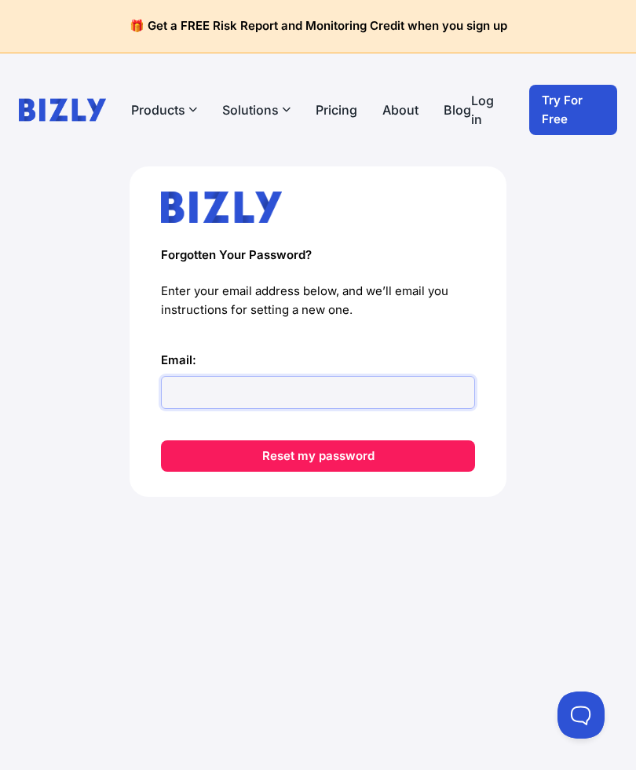
click at [333, 389] on input "Email:" at bounding box center [318, 392] width 314 height 33
type input "[EMAIL_ADDRESS][DOMAIN_NAME]"
click at [389, 448] on button "Reset my password" at bounding box center [318, 455] width 314 height 31
click at [67, 124] on img at bounding box center [62, 109] width 87 height 31
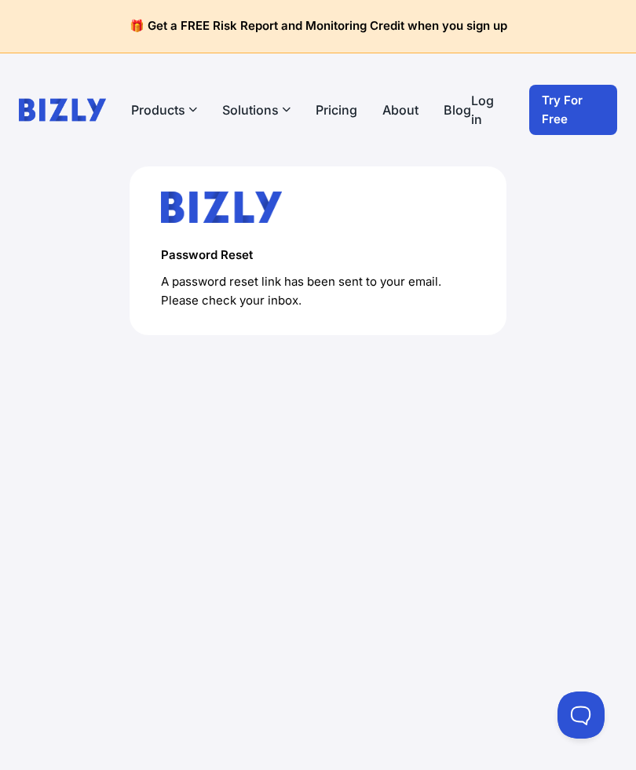
click at [255, 116] on button "Solutions" at bounding box center [256, 109] width 68 height 19
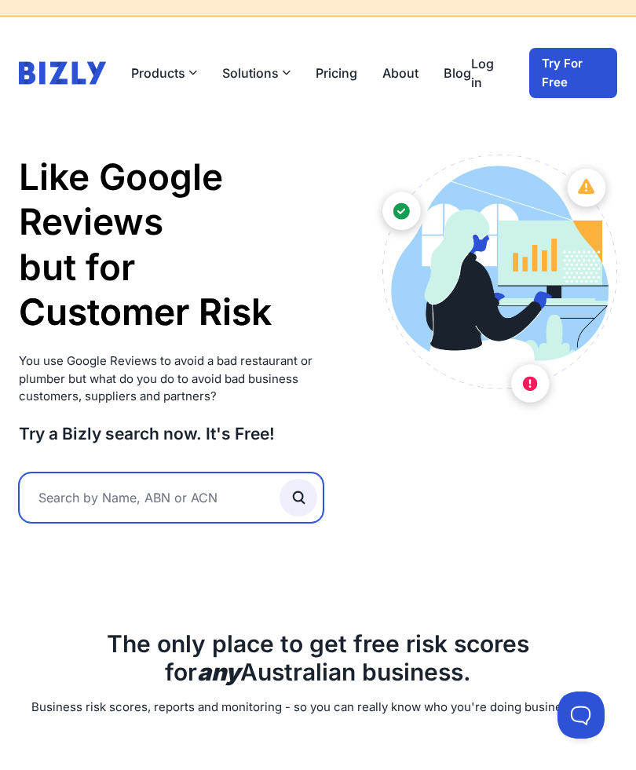
click at [173, 523] on input "text" at bounding box center [171, 497] width 304 height 50
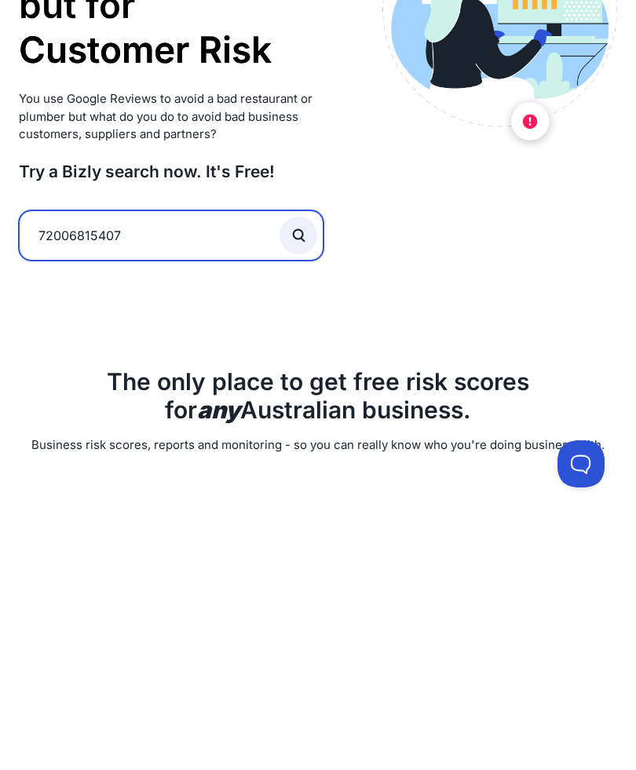
type input "72006815407"
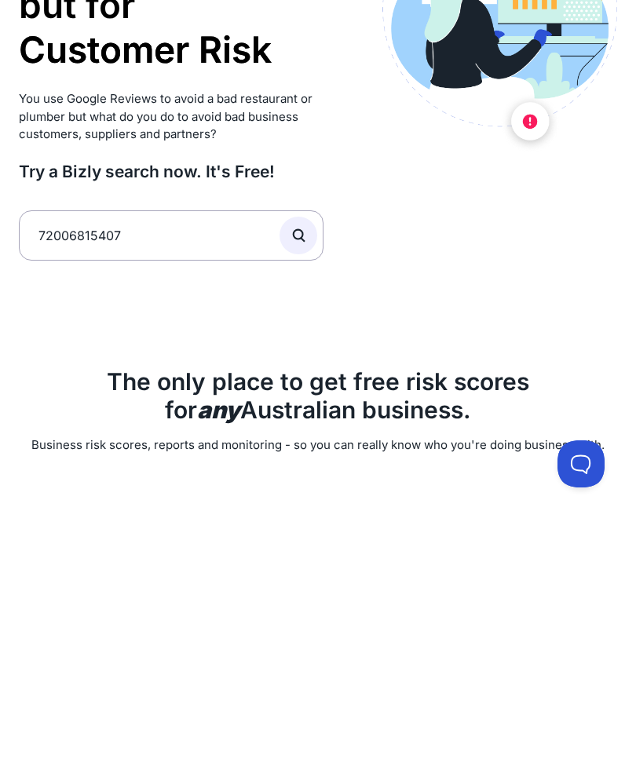
click at [295, 481] on circle "submit" at bounding box center [298, 485] width 9 height 9
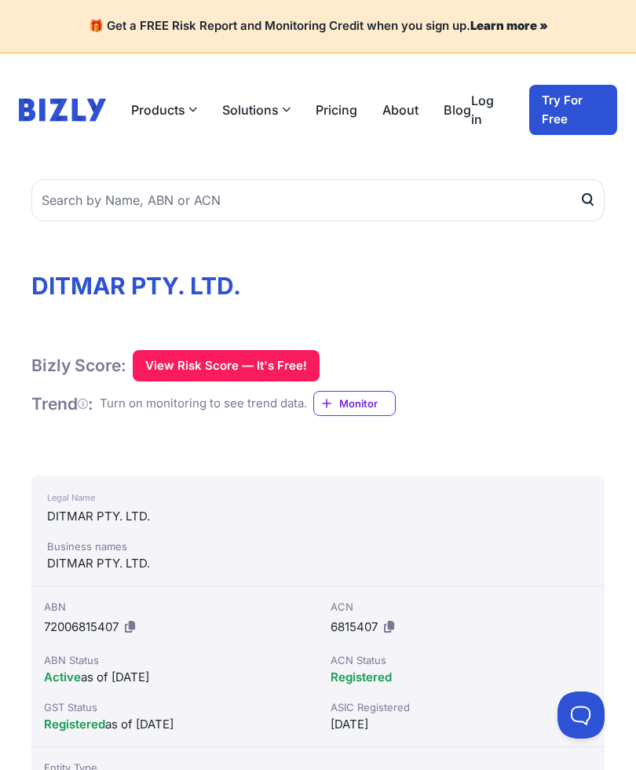
click at [168, 359] on button "View Risk Score — It's Free!" at bounding box center [226, 365] width 187 height 31
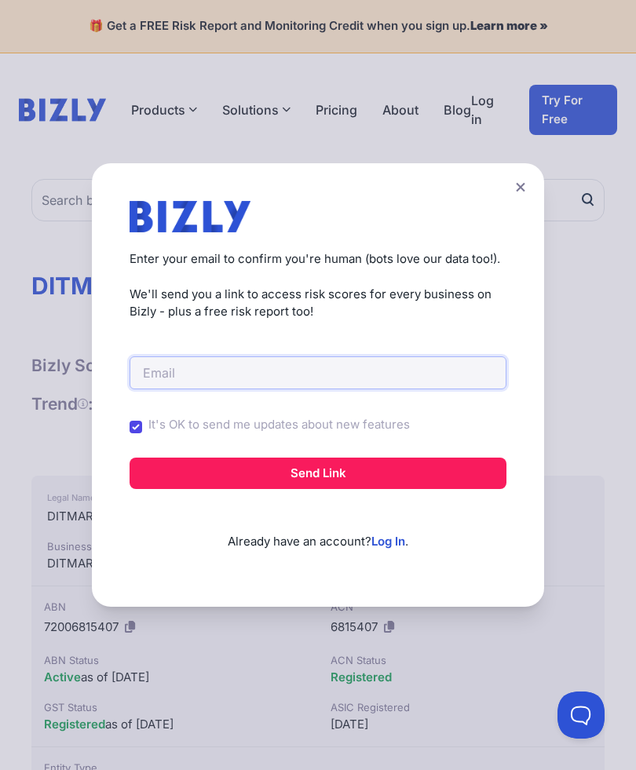
click at [374, 356] on input "email" at bounding box center [317, 372] width 377 height 33
type input "[EMAIL_ADDRESS][DOMAIN_NAME]"
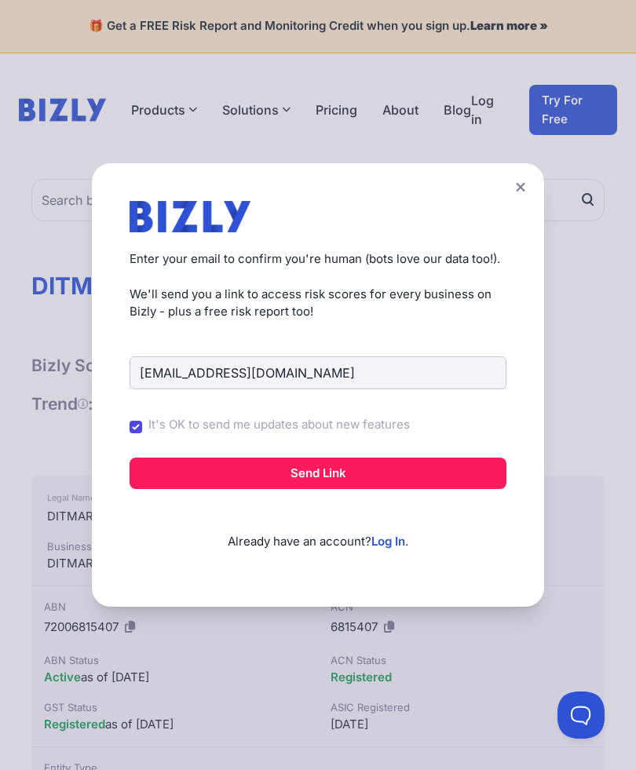
click at [393, 459] on button "Send Link" at bounding box center [317, 473] width 377 height 31
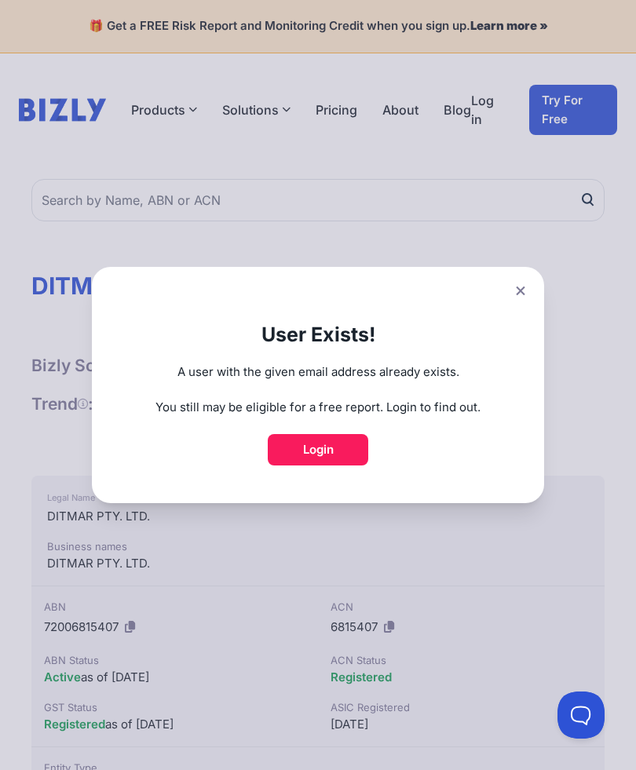
click at [531, 281] on button at bounding box center [520, 290] width 22 height 23
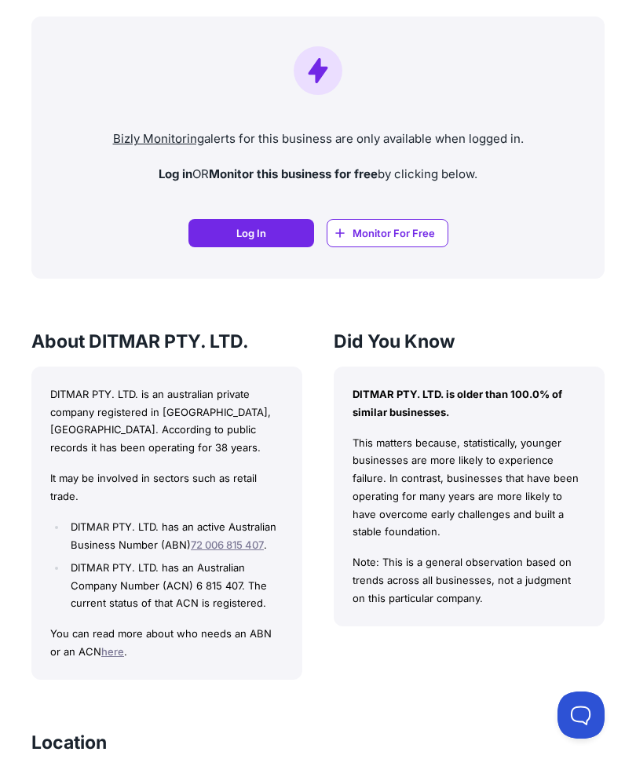
scroll to position [1369, 0]
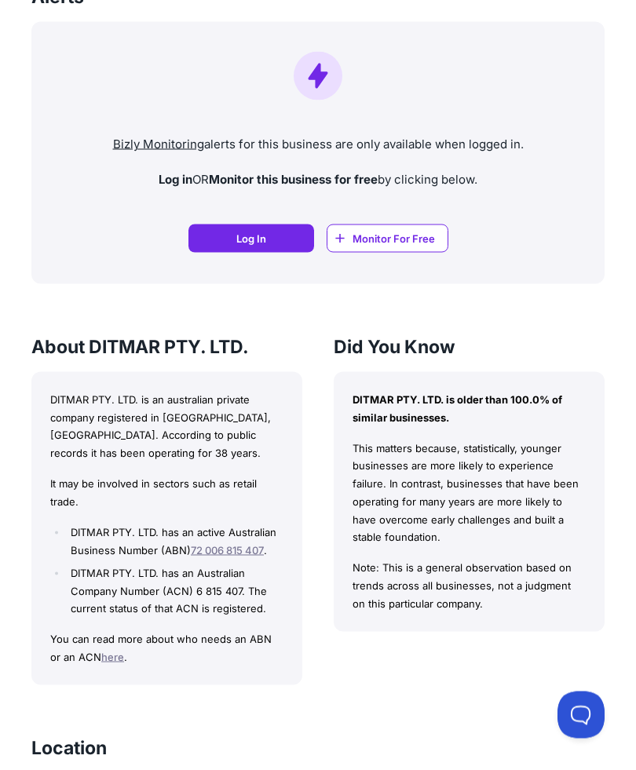
click at [271, 236] on link "Log In Log In" at bounding box center [251, 238] width 126 height 28
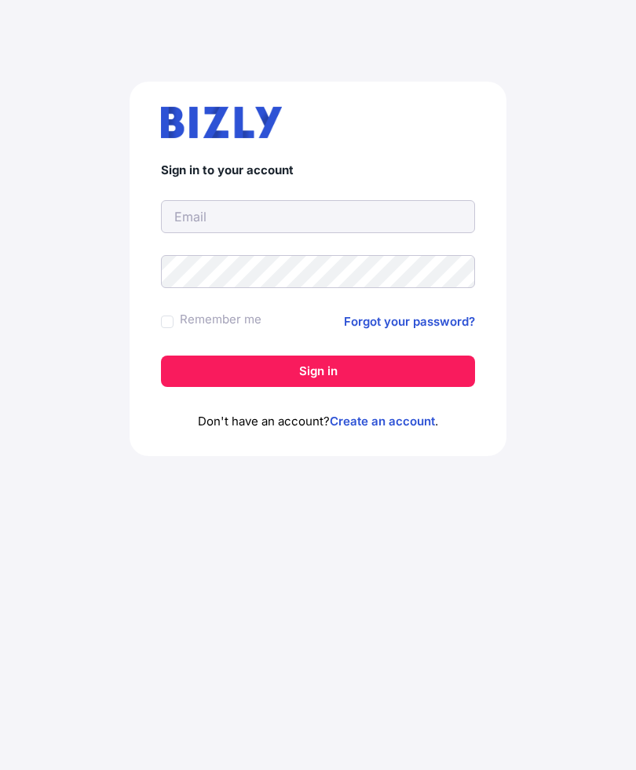
click at [393, 215] on input "text" at bounding box center [318, 216] width 314 height 33
type input "[EMAIL_ADDRESS][DOMAIN_NAME]"
click at [379, 374] on button "Sign in" at bounding box center [318, 371] width 314 height 31
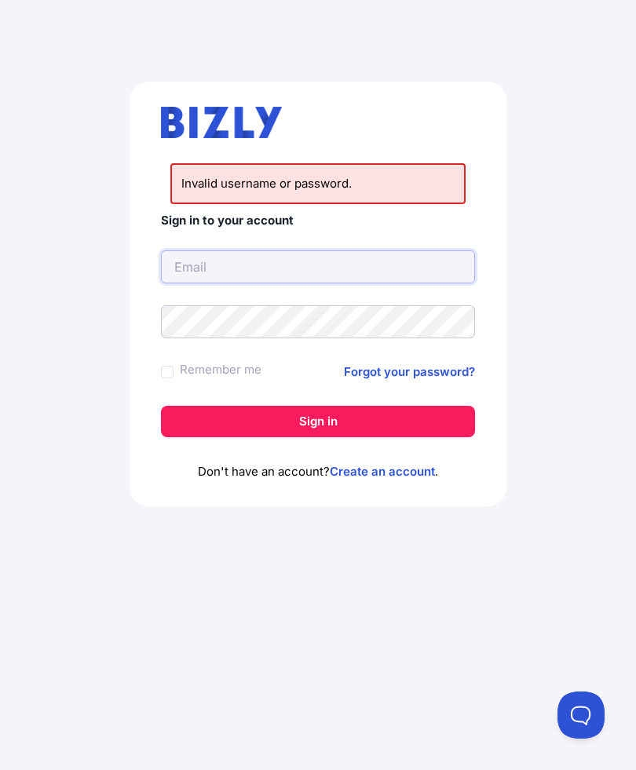
scroll to position [35, 0]
